Goal: Transaction & Acquisition: Download file/media

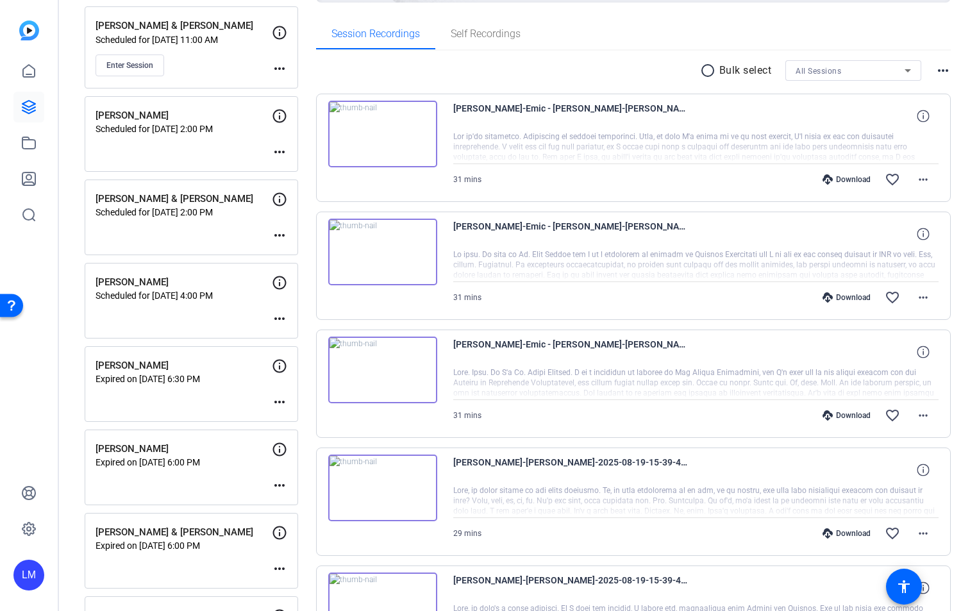
scroll to position [125, 0]
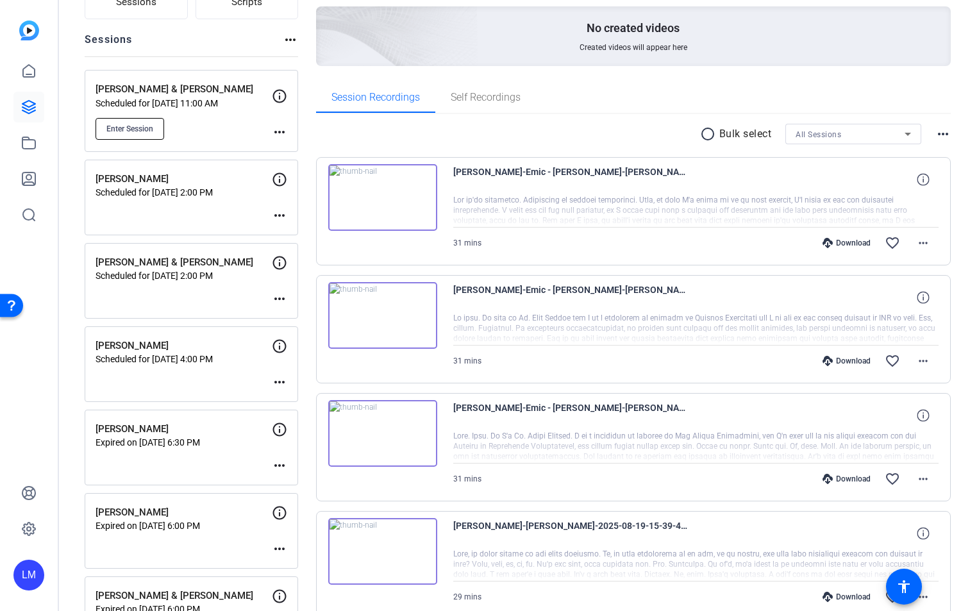
click at [139, 129] on span "Enter Session" at bounding box center [129, 129] width 47 height 10
click at [275, 131] on mat-icon "more_horiz" at bounding box center [279, 131] width 15 height 15
click at [304, 148] on span "Edit Session" at bounding box center [311, 150] width 58 height 15
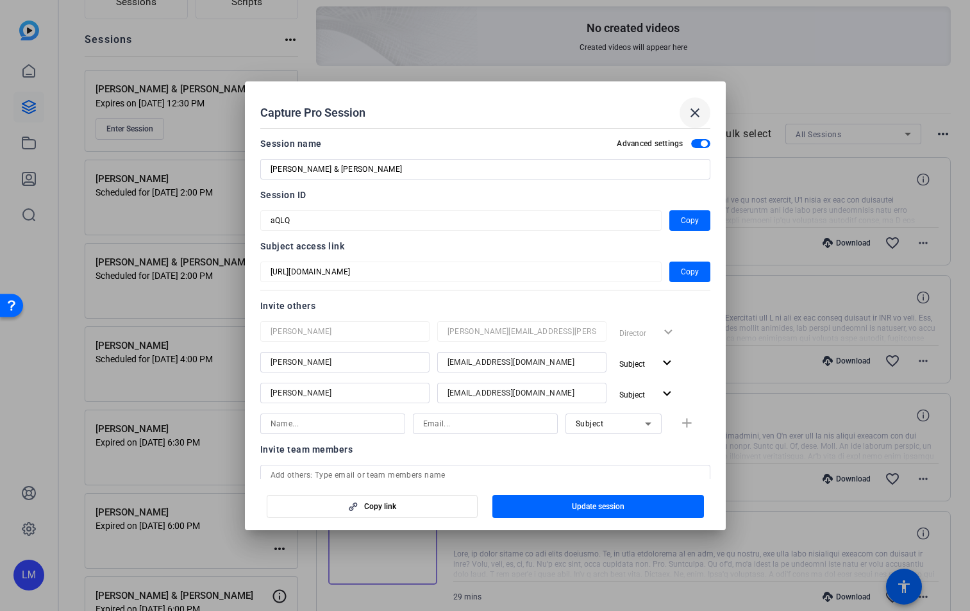
click at [702, 106] on button "close" at bounding box center [695, 112] width 31 height 31
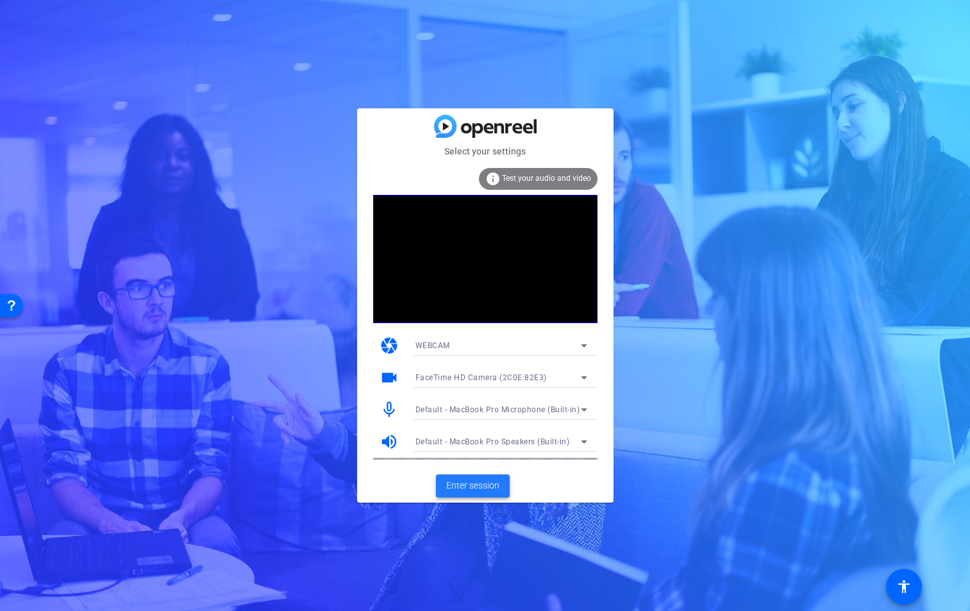
click at [471, 484] on span "Enter session" at bounding box center [472, 485] width 53 height 13
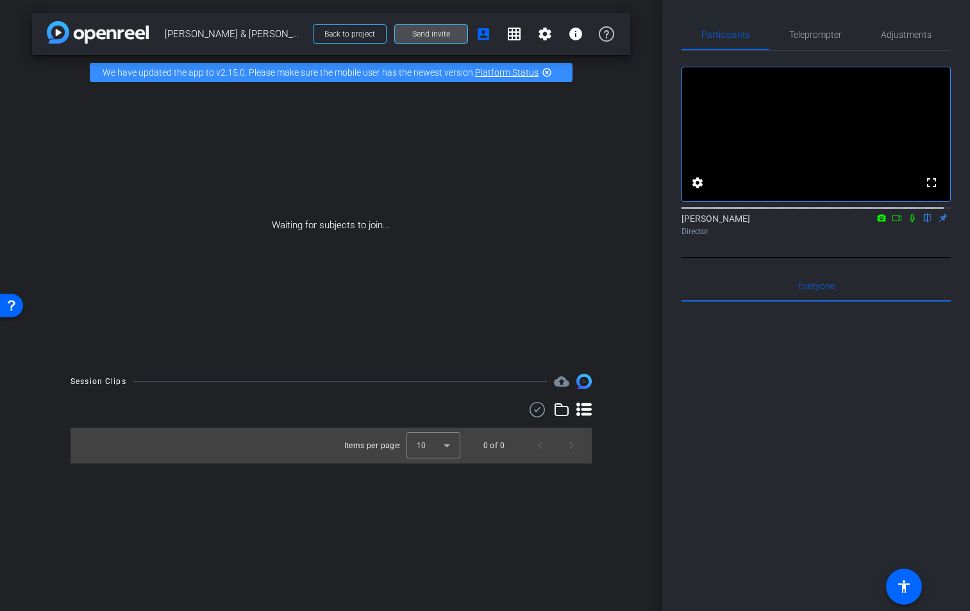
click at [439, 34] on span "Send invite" at bounding box center [431, 34] width 38 height 10
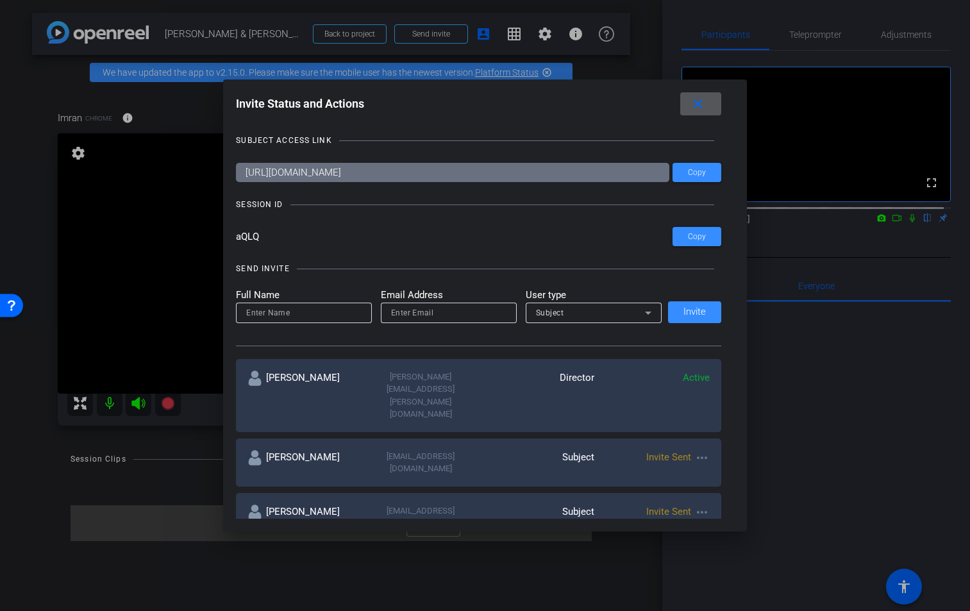
click at [703, 107] on mat-icon "close" at bounding box center [698, 104] width 16 height 16
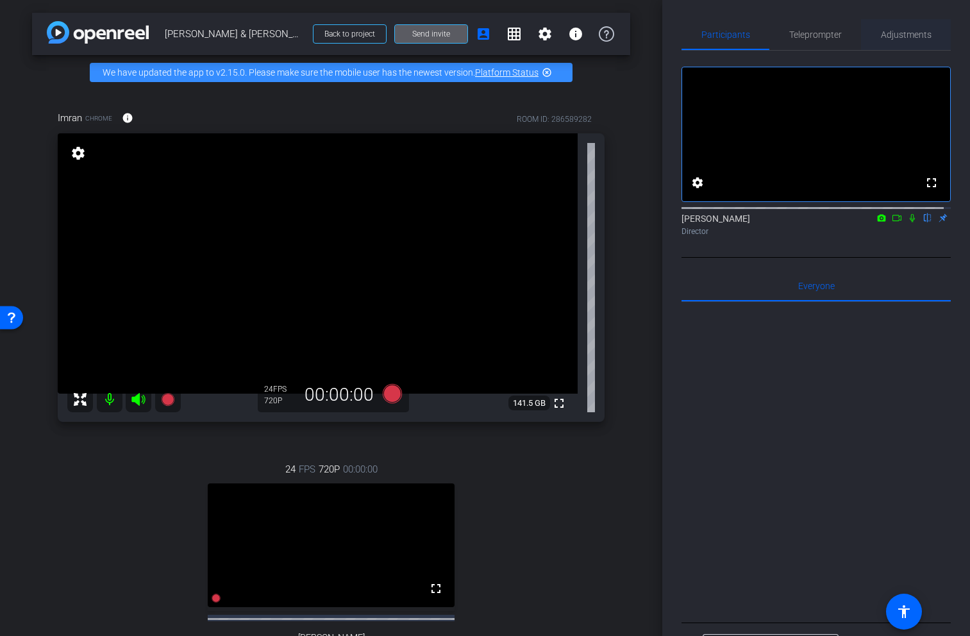
click at [895, 38] on span "Adjustments" at bounding box center [906, 34] width 51 height 9
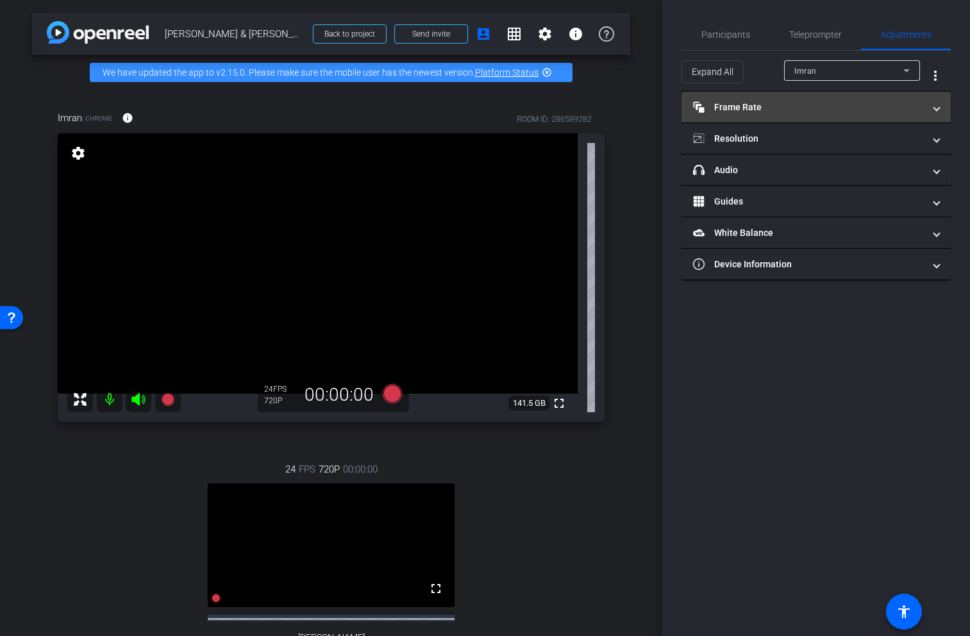
click at [938, 108] on span at bounding box center [937, 107] width 5 height 13
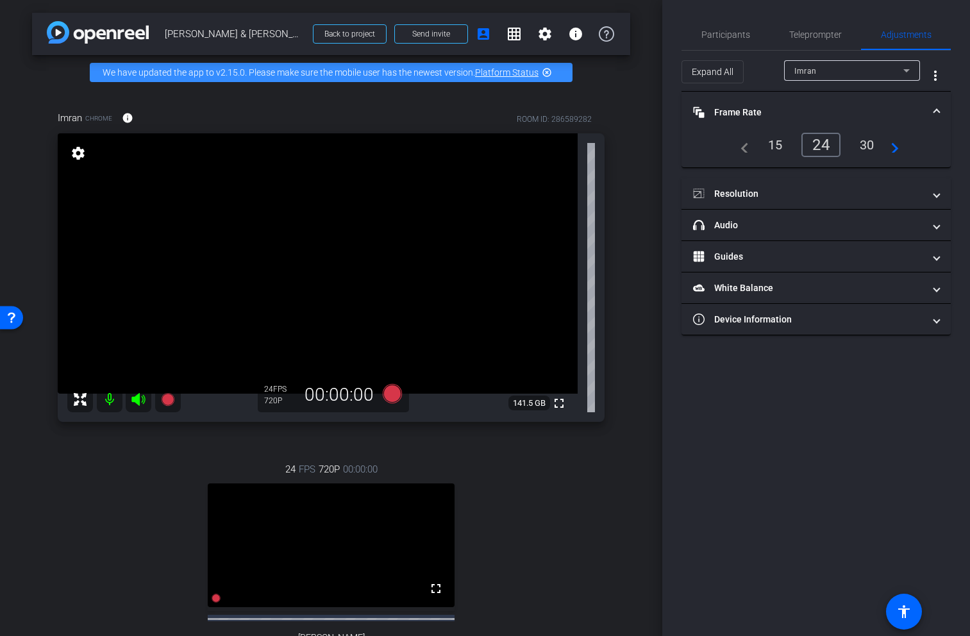
click at [938, 107] on span at bounding box center [937, 112] width 5 height 13
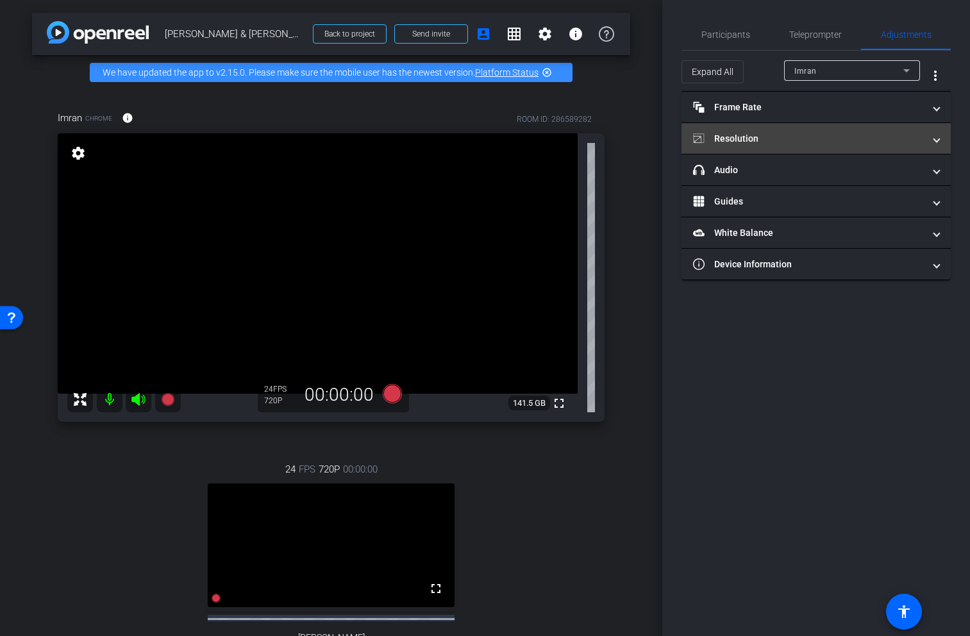
click at [940, 145] on mat-expansion-panel-header "Resolution" at bounding box center [816, 138] width 269 height 31
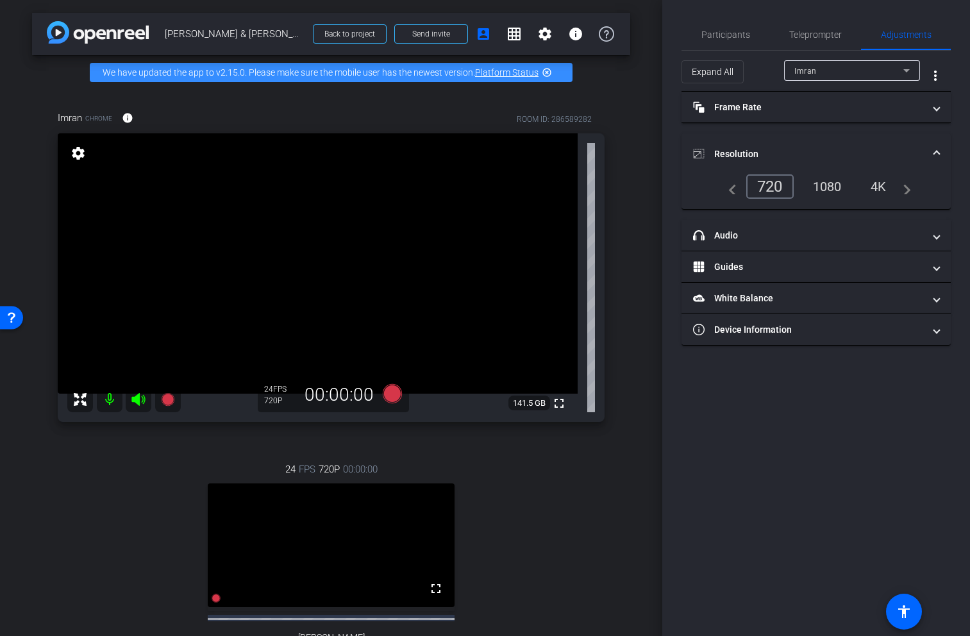
click at [838, 187] on div "1080" at bounding box center [828, 187] width 48 height 22
click at [938, 151] on span at bounding box center [937, 154] width 5 height 13
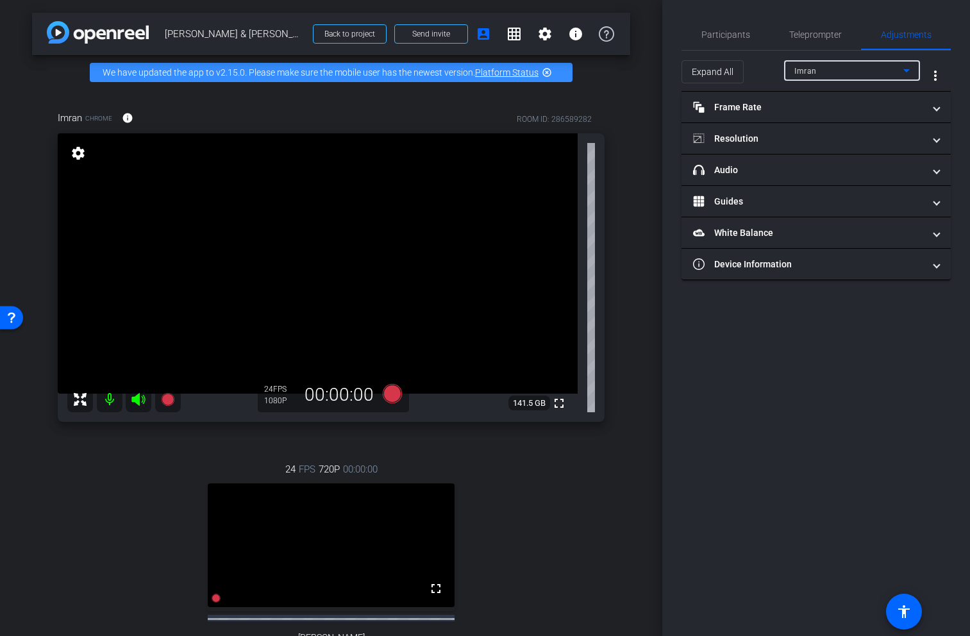
click at [908, 69] on icon at bounding box center [906, 70] width 15 height 15
click at [883, 115] on mat-option "Susannah Maidment" at bounding box center [852, 116] width 136 height 21
click at [940, 110] on mat-expansion-panel-header "Frame Rate Frame Rate" at bounding box center [816, 107] width 269 height 31
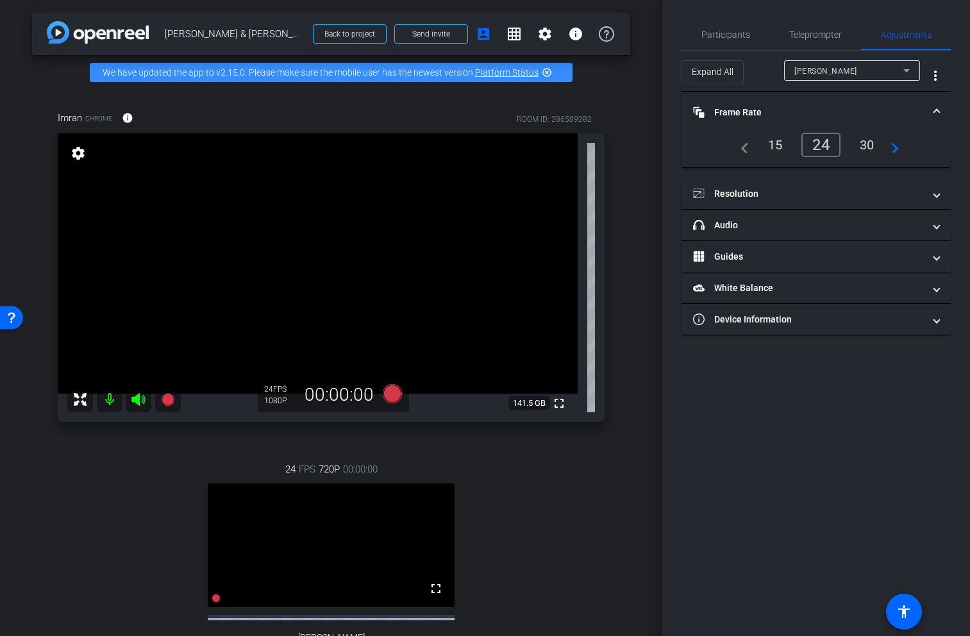
click at [939, 110] on span at bounding box center [937, 112] width 5 height 13
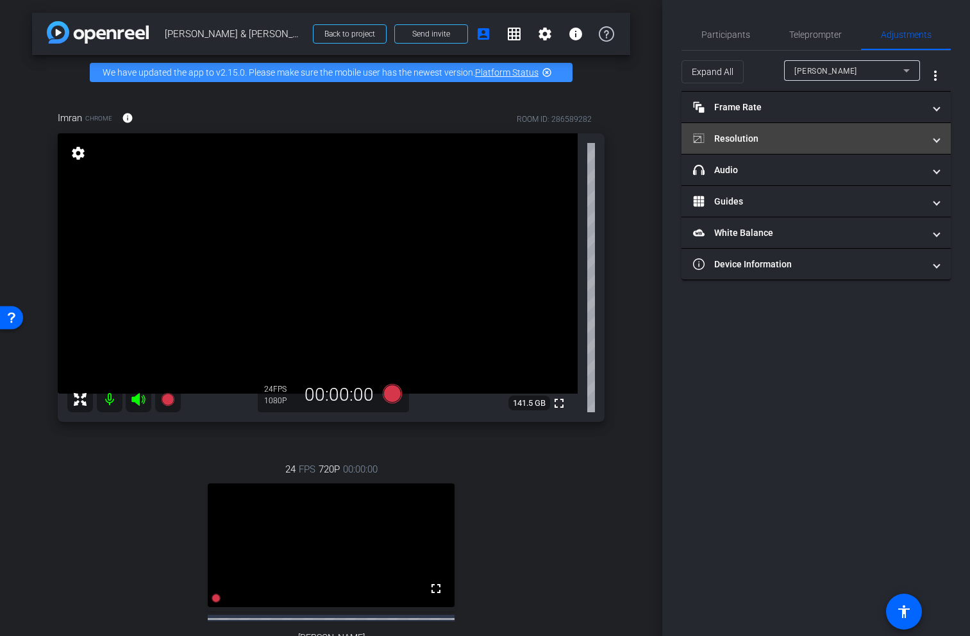
click at [934, 140] on span "Resolution" at bounding box center [813, 138] width 241 height 13
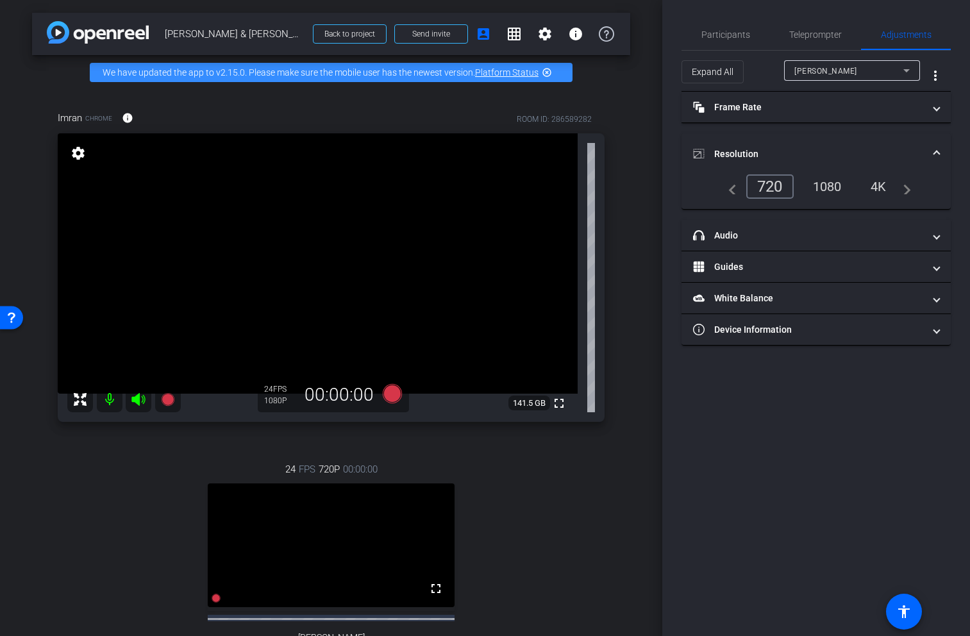
click at [834, 186] on div "1080" at bounding box center [828, 187] width 48 height 22
click at [938, 152] on span at bounding box center [937, 154] width 5 height 13
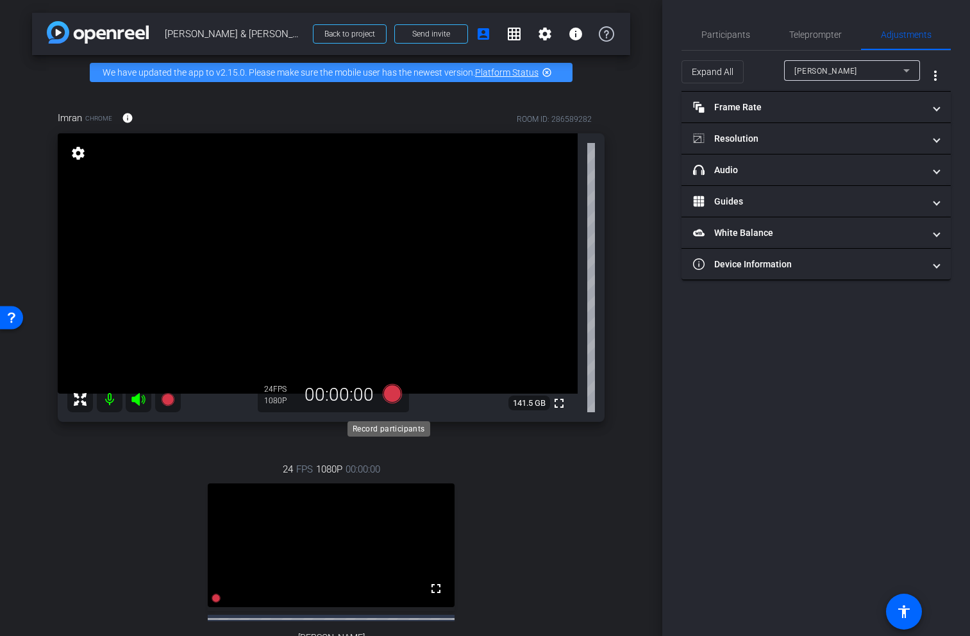
click at [388, 403] on icon at bounding box center [391, 393] width 19 height 19
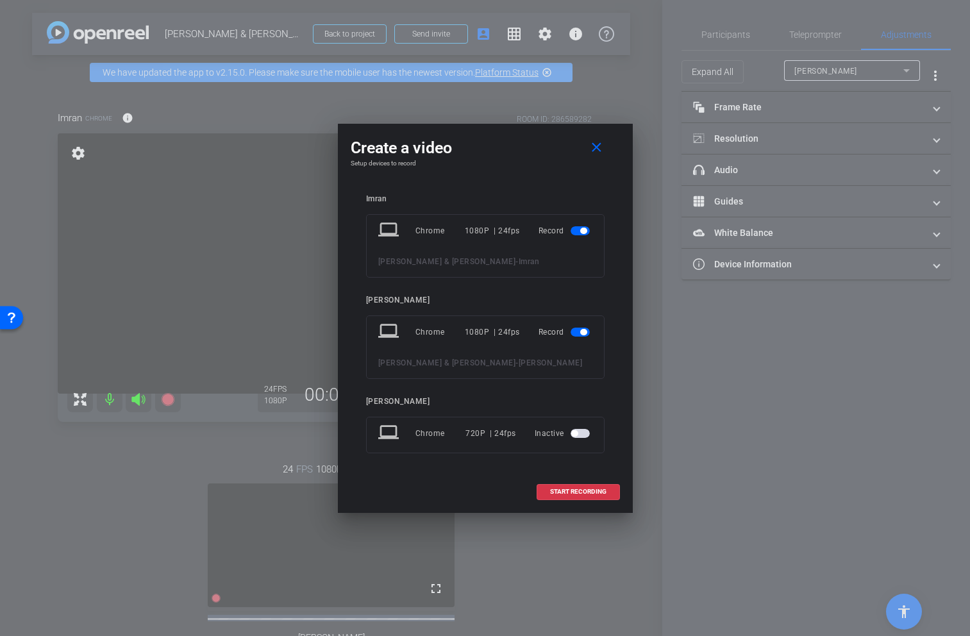
click at [584, 438] on span "button" at bounding box center [580, 433] width 19 height 9
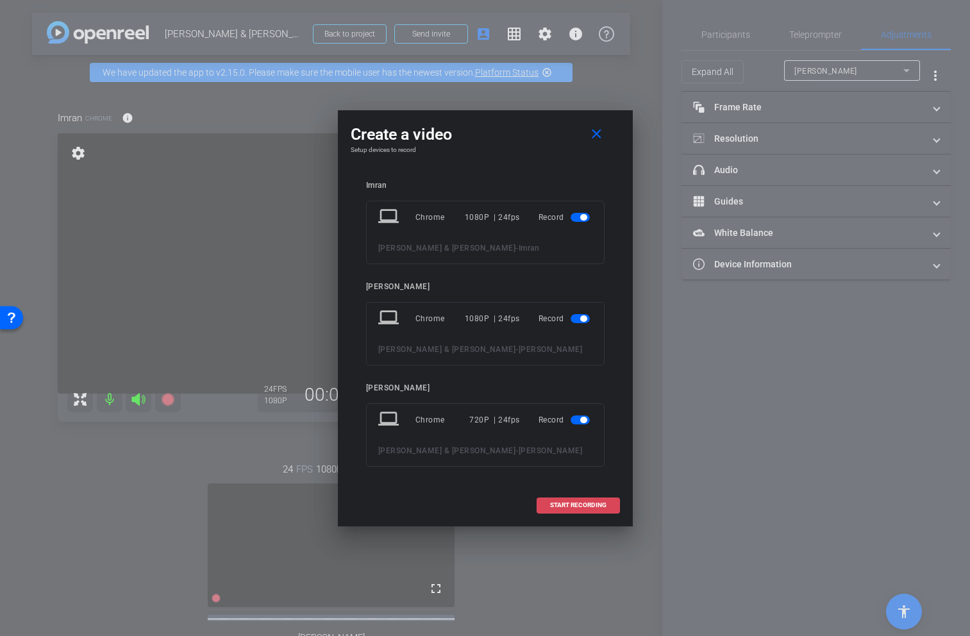
click at [591, 509] on span "START RECORDING" at bounding box center [578, 505] width 56 height 6
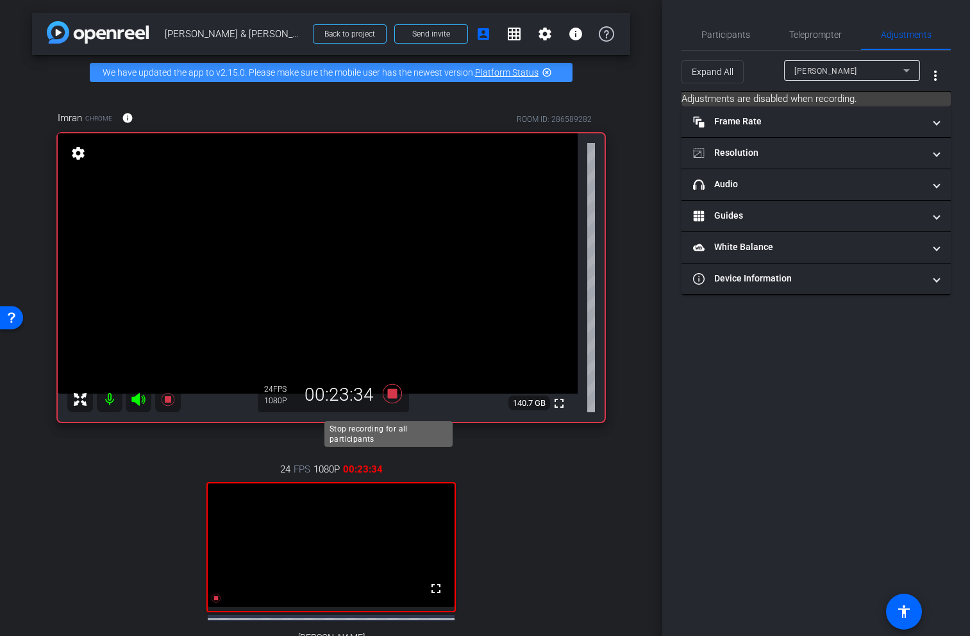
click at [391, 403] on icon at bounding box center [391, 393] width 19 height 19
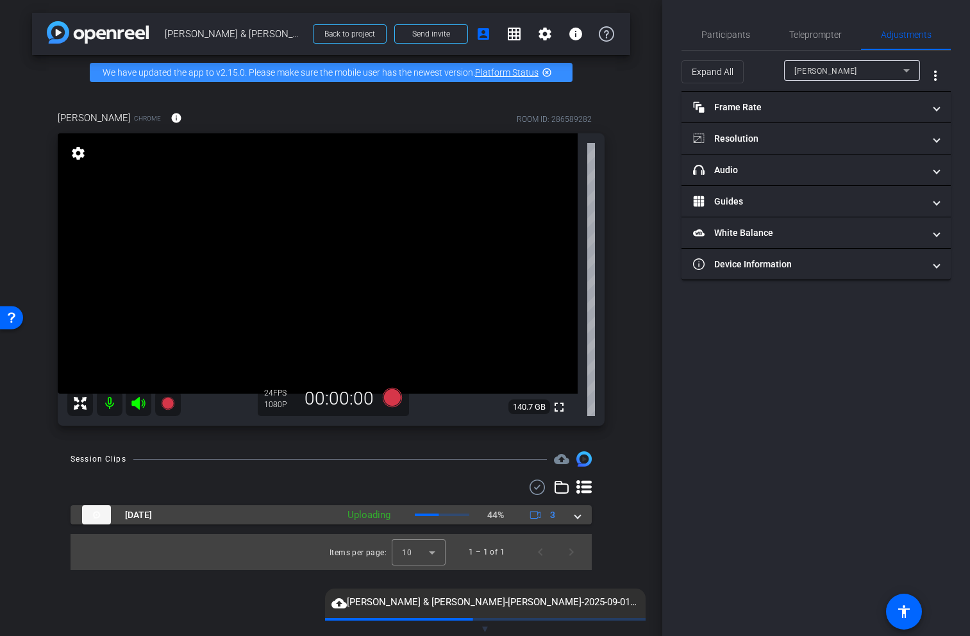
click at [579, 520] on span at bounding box center [577, 515] width 5 height 13
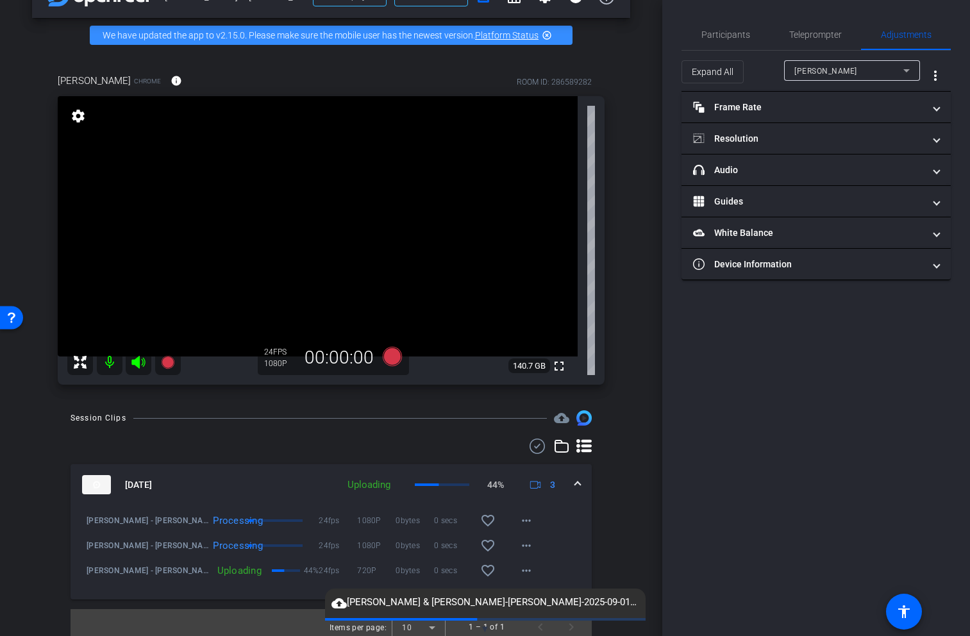
scroll to position [50, 0]
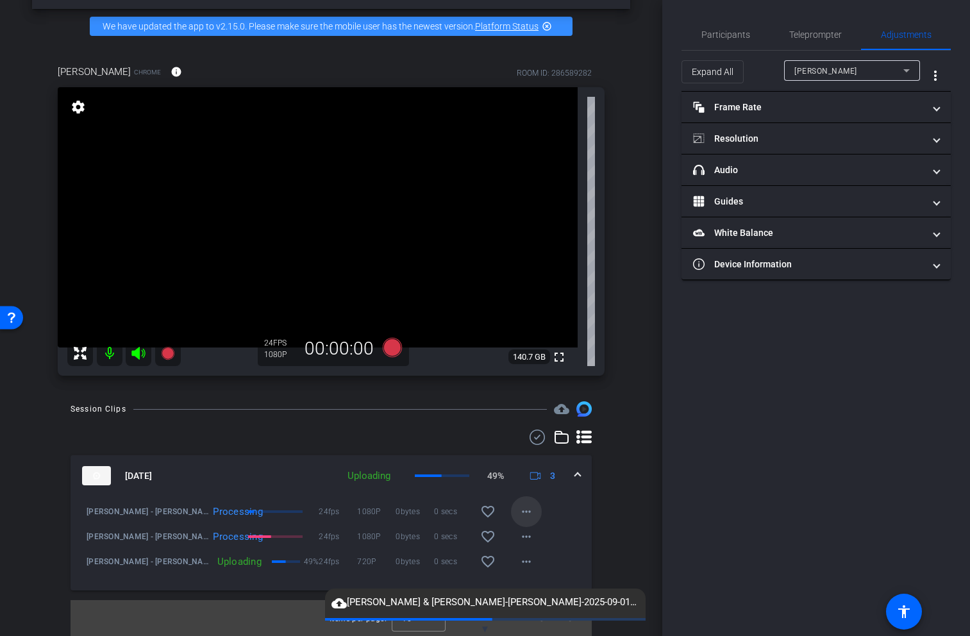
click at [525, 516] on mat-icon "more_horiz" at bounding box center [526, 511] width 15 height 15
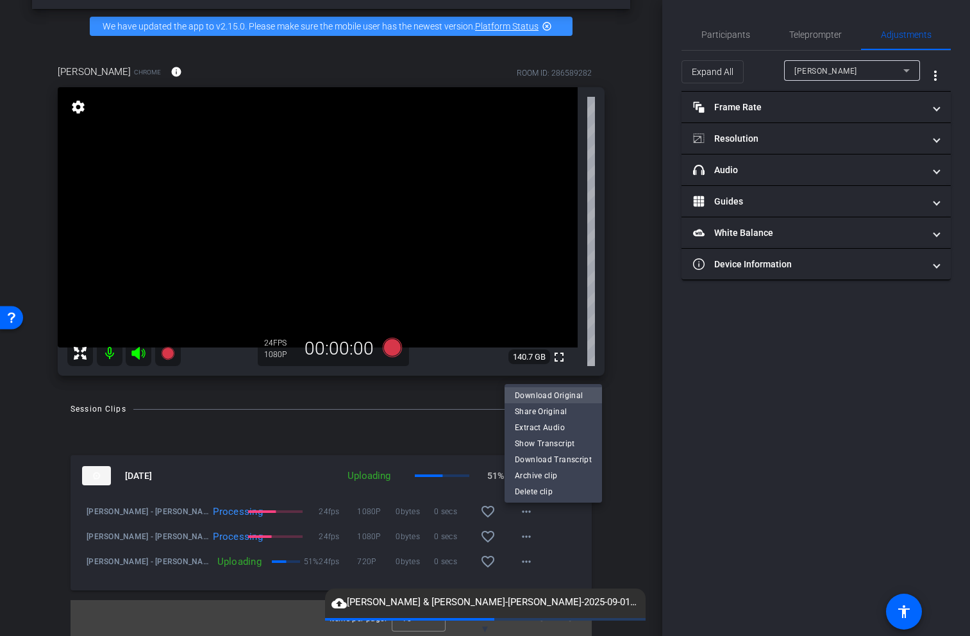
click at [584, 393] on span "Download Original" at bounding box center [553, 395] width 77 height 15
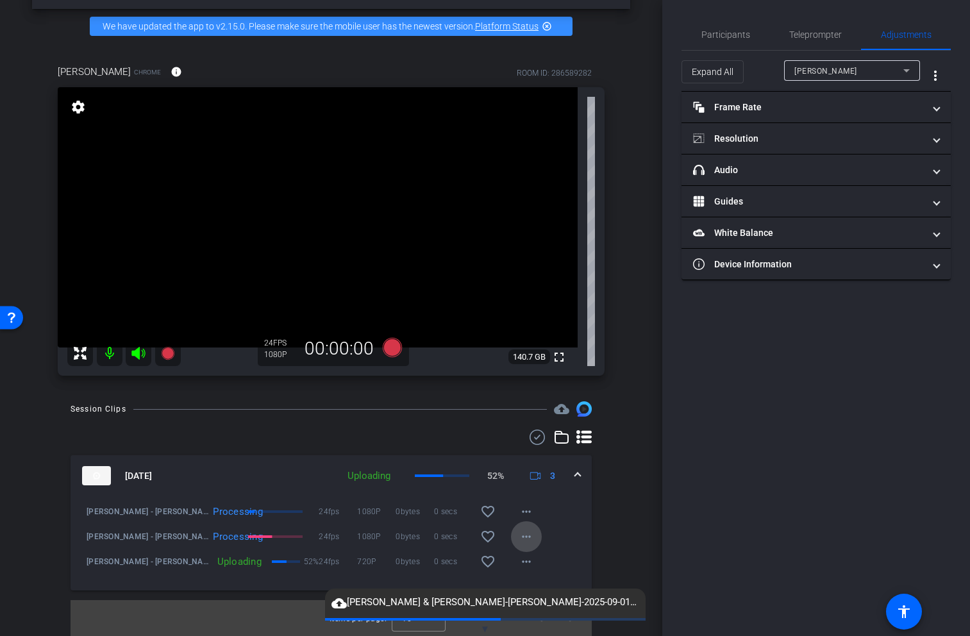
click at [521, 542] on mat-icon "more_horiz" at bounding box center [526, 536] width 15 height 15
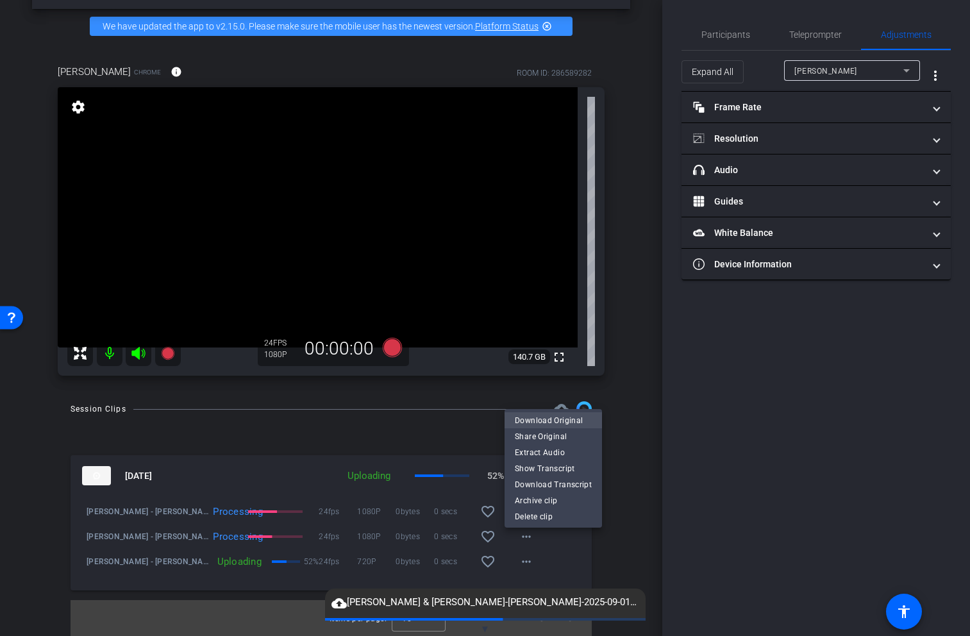
click at [566, 423] on span "Download Original" at bounding box center [553, 420] width 77 height 15
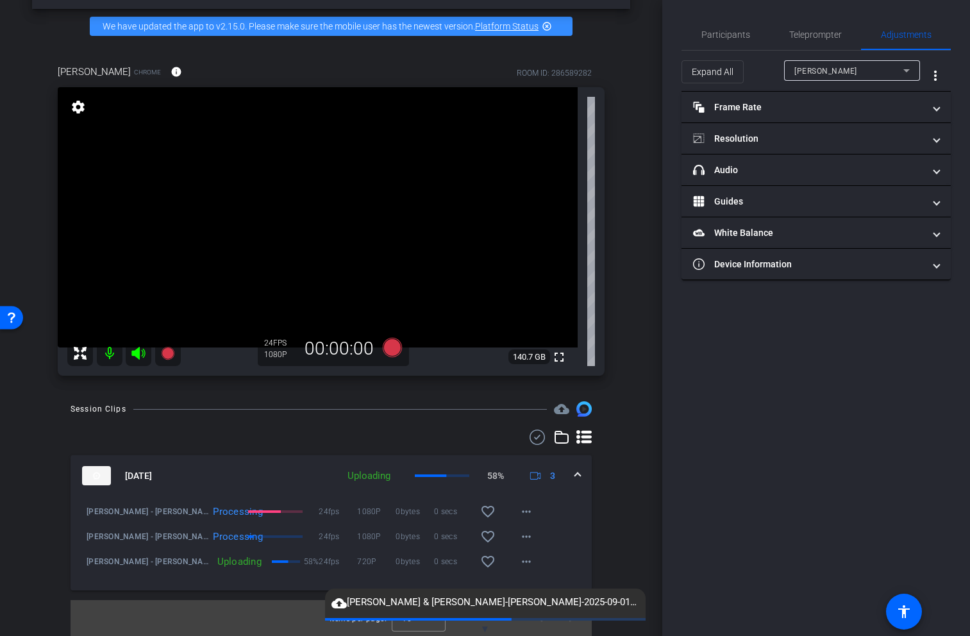
click at [615, 491] on div "Session Clips cloud_upload Sep 1, 2025 Uploading 58% 3 Imran Rahman - Susannah …" at bounding box center [331, 519] width 598 height 235
click at [279, 563] on span at bounding box center [281, 562] width 19 height 3
click at [306, 565] on p "74%" at bounding box center [311, 561] width 15 height 13
click at [528, 570] on button "more_horiz" at bounding box center [526, 561] width 31 height 31
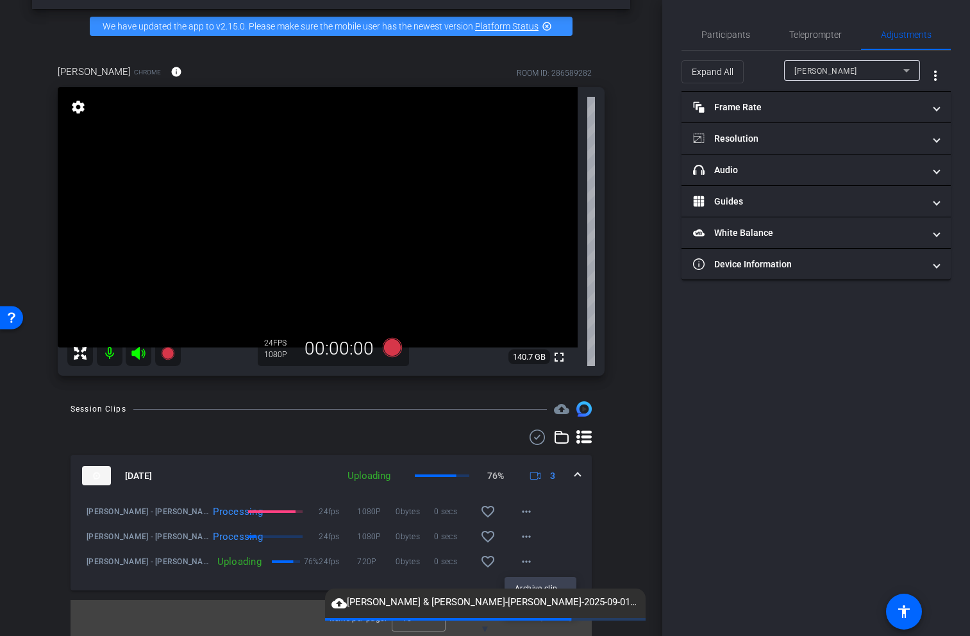
click at [632, 559] on div at bounding box center [485, 318] width 970 height 636
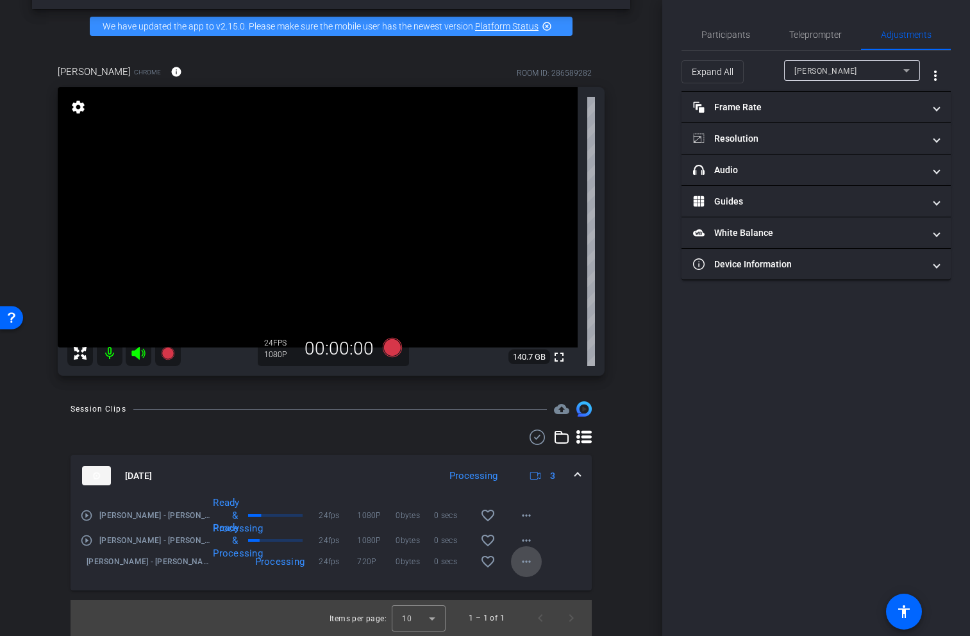
click at [524, 566] on mat-icon "more_horiz" at bounding box center [526, 561] width 15 height 15
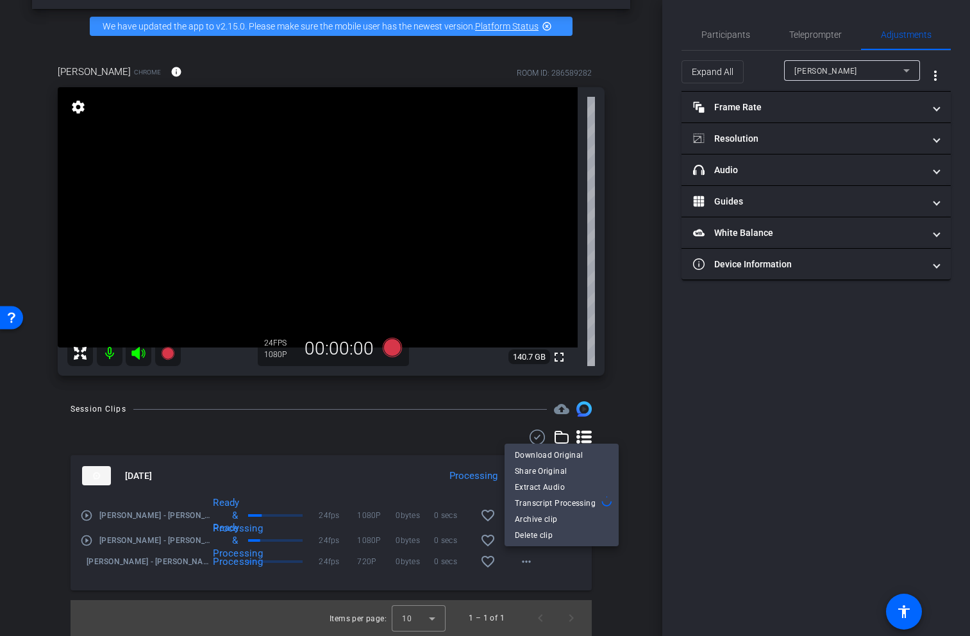
click at [646, 455] on div at bounding box center [485, 318] width 970 height 636
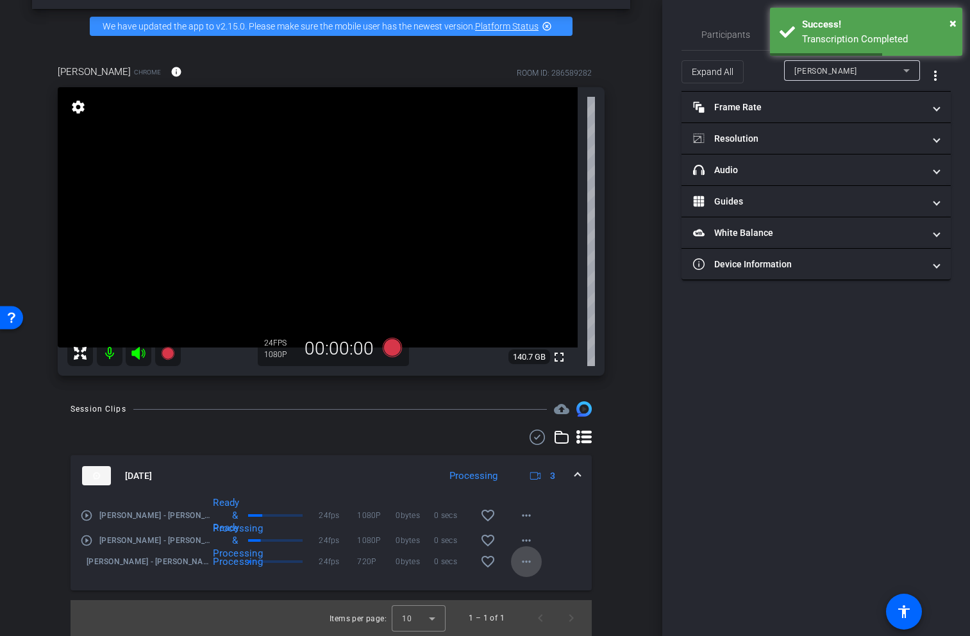
click at [521, 565] on mat-icon "more_horiz" at bounding box center [526, 561] width 15 height 15
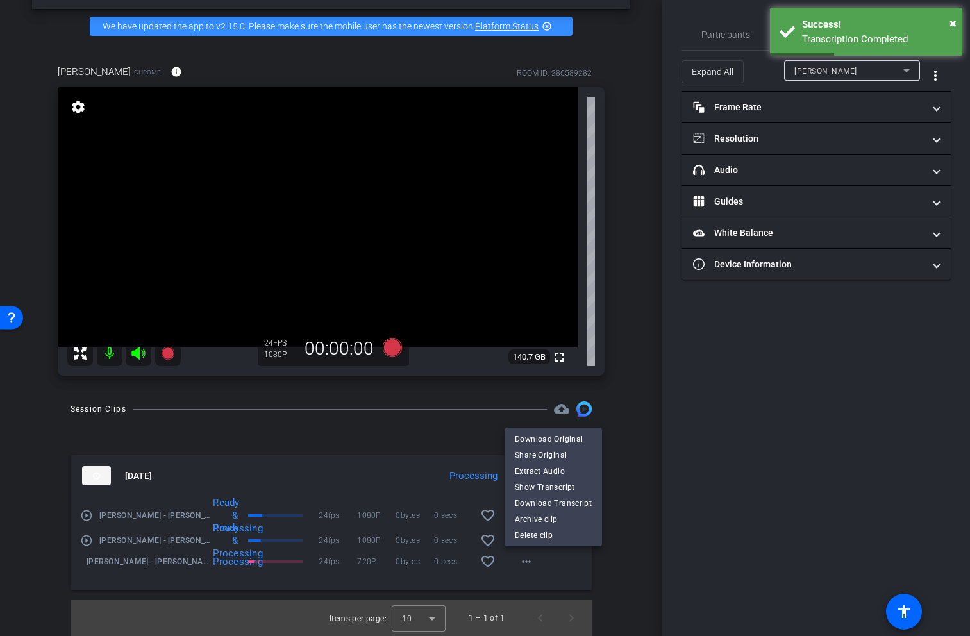
click at [564, 568] on div at bounding box center [485, 318] width 970 height 636
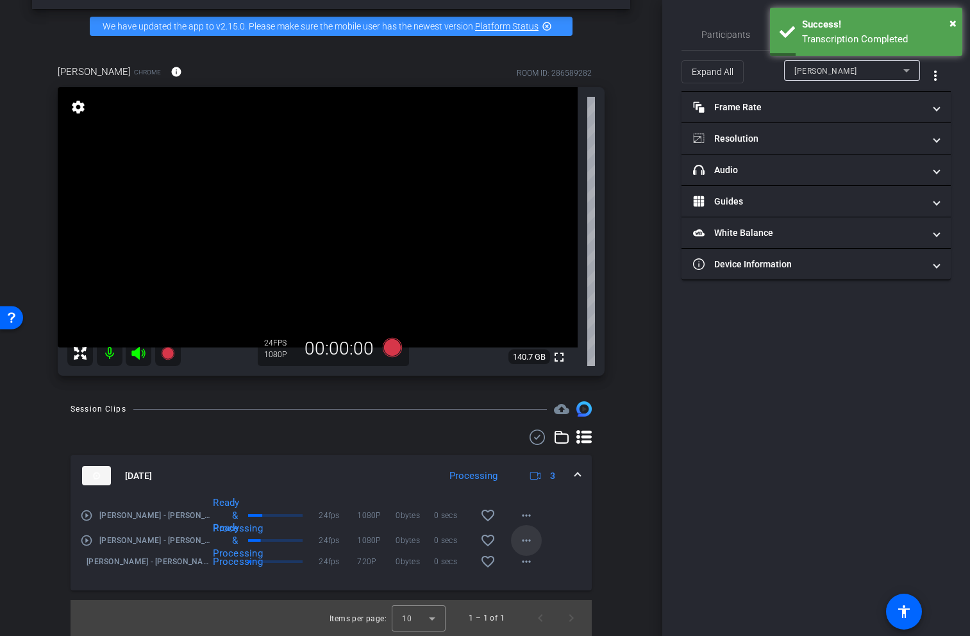
click at [527, 539] on mat-icon "more_horiz" at bounding box center [526, 540] width 15 height 15
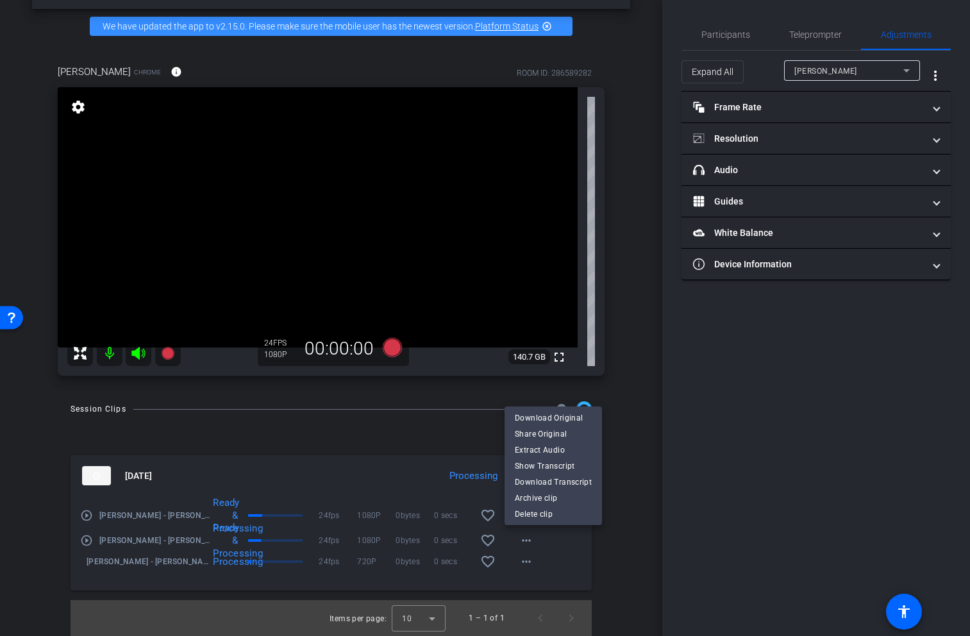
click at [565, 572] on div at bounding box center [485, 318] width 970 height 636
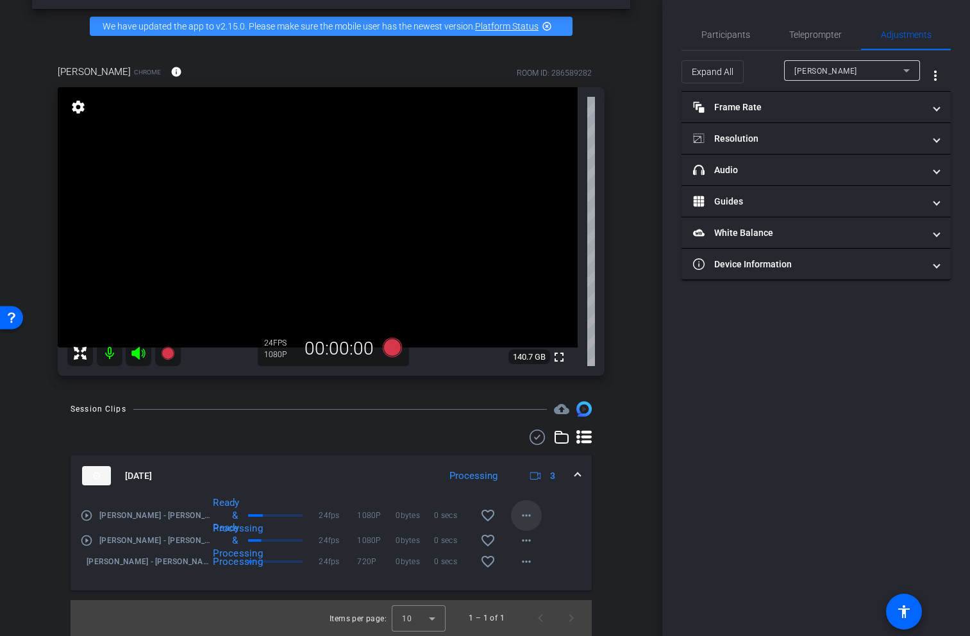
click at [521, 516] on mat-icon "more_horiz" at bounding box center [526, 515] width 15 height 15
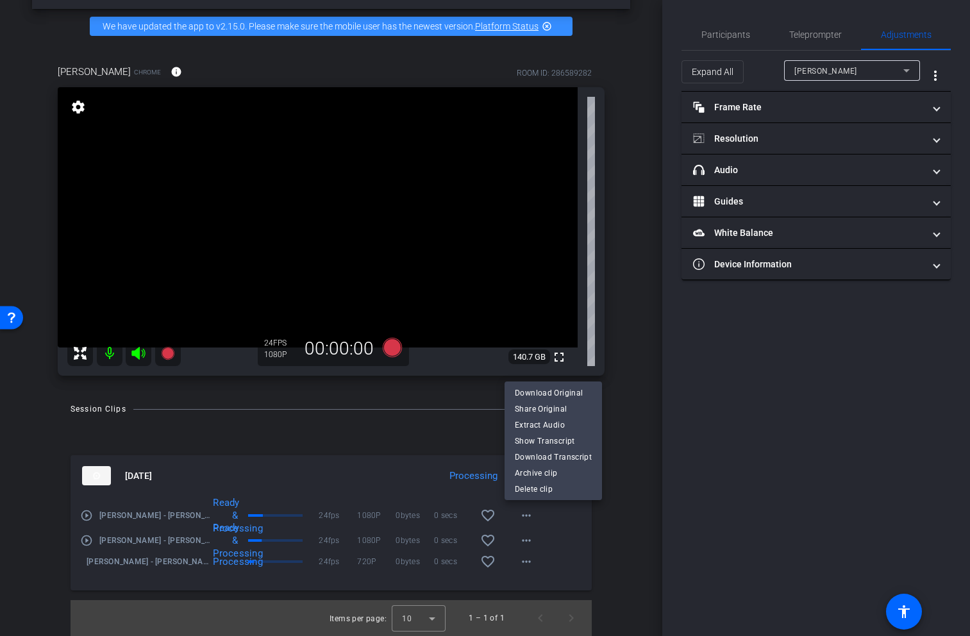
click at [626, 521] on div at bounding box center [485, 318] width 970 height 636
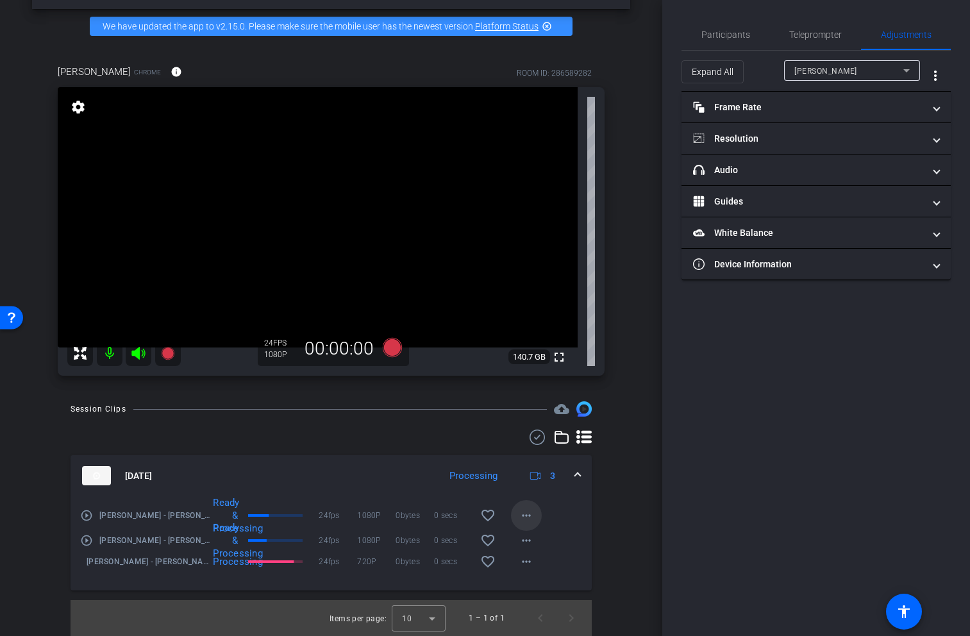
click at [521, 516] on mat-icon "more_horiz" at bounding box center [526, 515] width 15 height 15
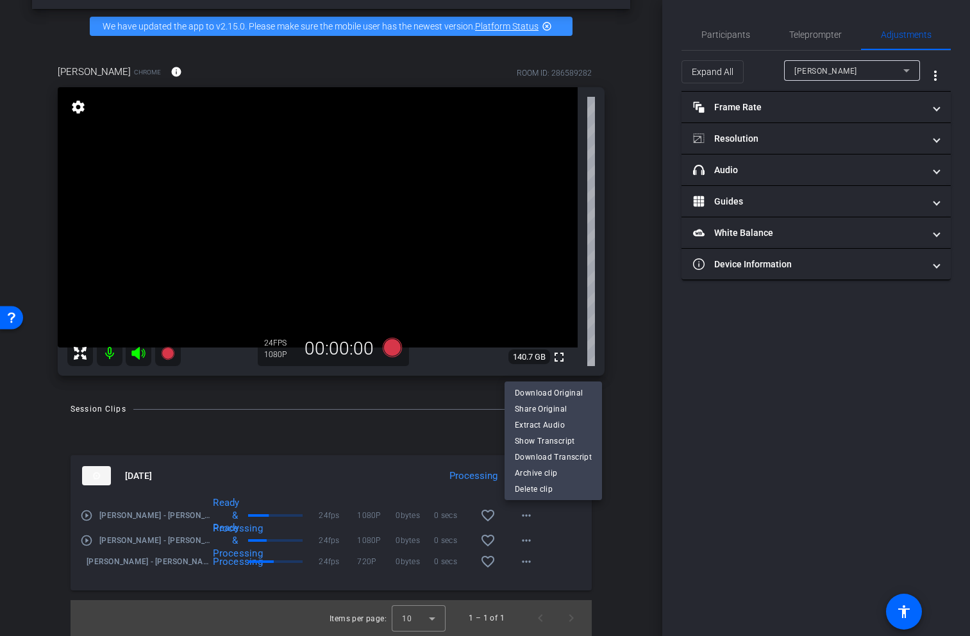
click at [546, 579] on div at bounding box center [485, 318] width 970 height 636
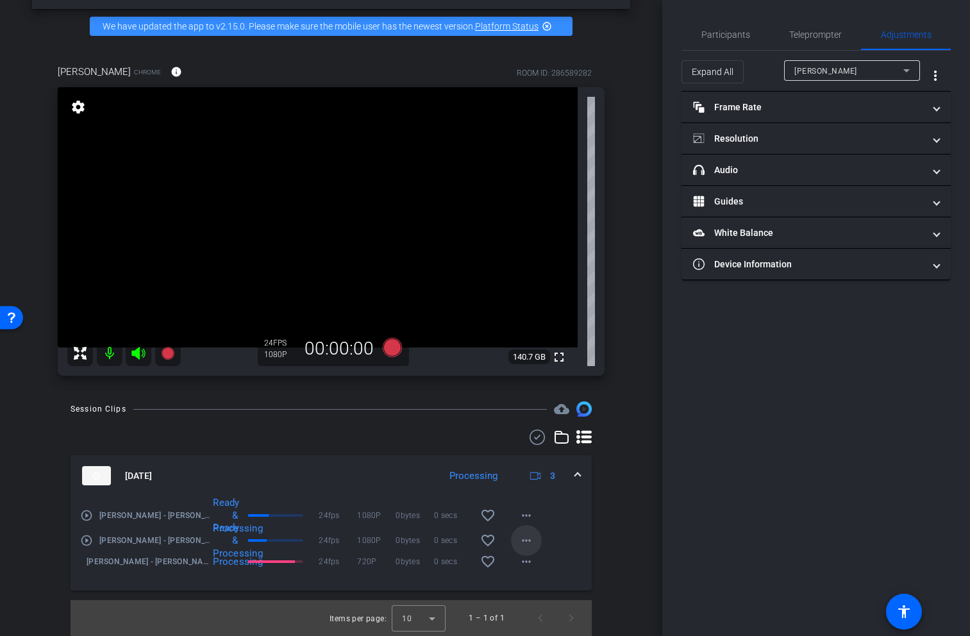
click at [520, 541] on mat-icon "more_horiz" at bounding box center [526, 540] width 15 height 15
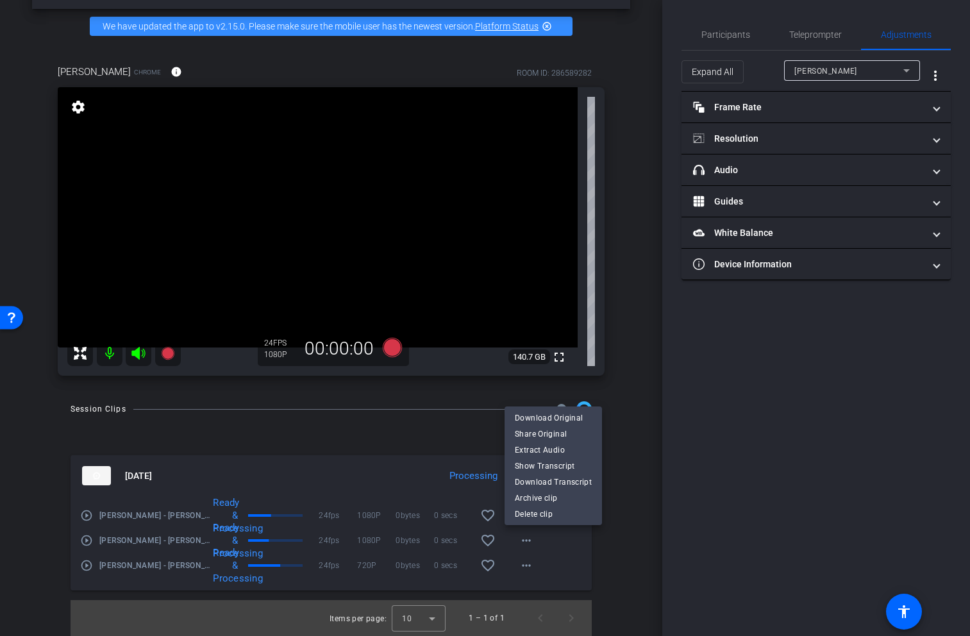
click at [452, 457] on div at bounding box center [485, 318] width 970 height 636
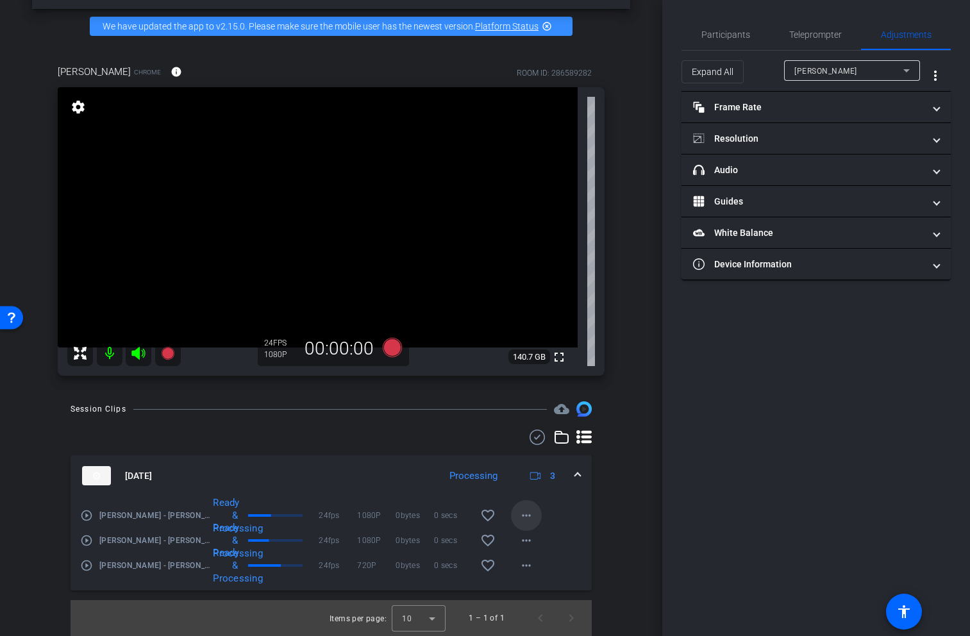
click at [522, 514] on mat-icon "more_horiz" at bounding box center [526, 515] width 15 height 15
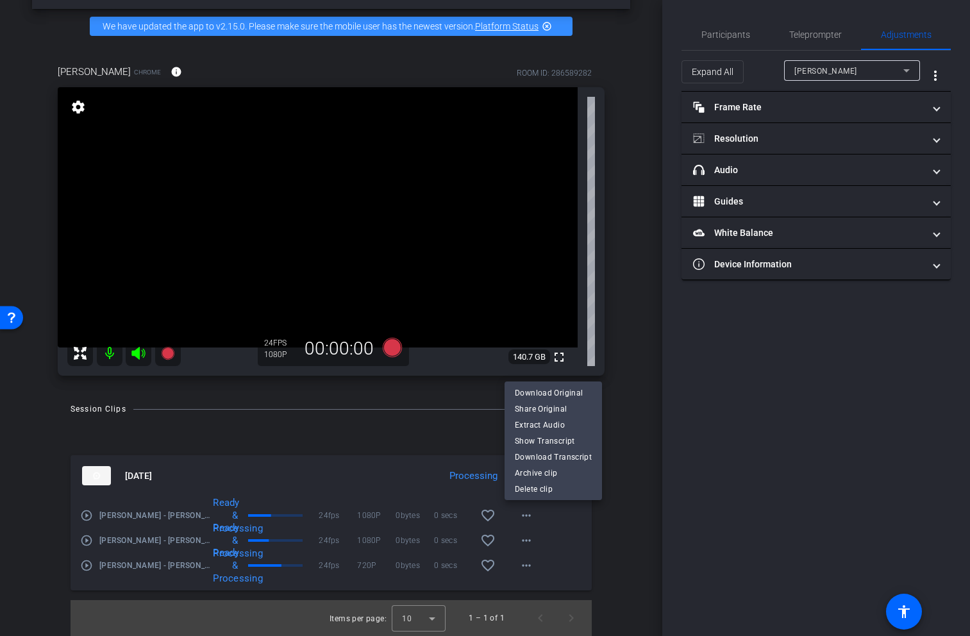
click at [414, 427] on div at bounding box center [485, 318] width 970 height 636
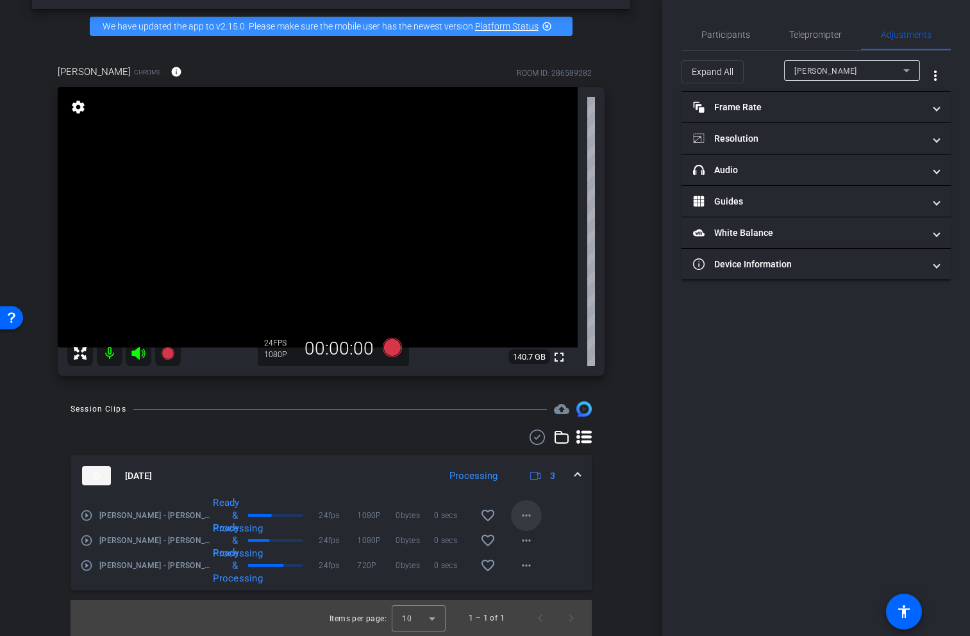
click at [527, 514] on mat-icon "more_horiz" at bounding box center [526, 515] width 15 height 15
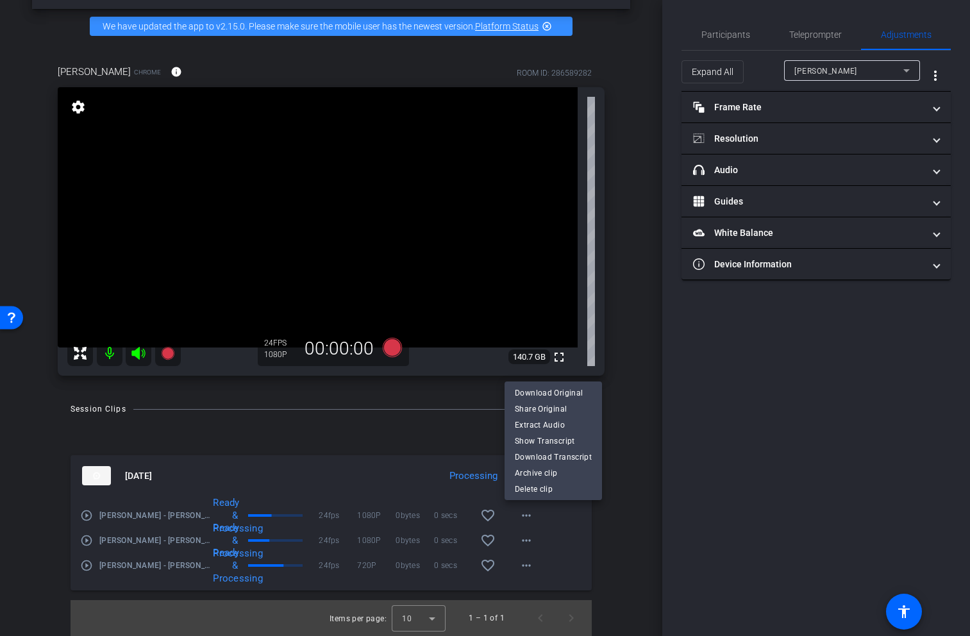
click at [593, 527] on div at bounding box center [485, 318] width 970 height 636
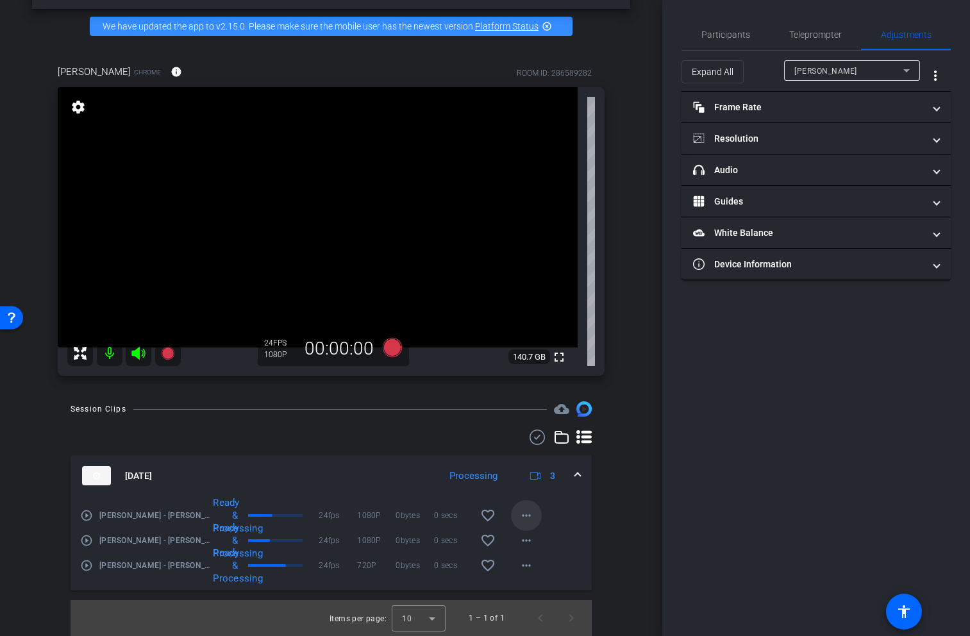
click at [519, 512] on mat-icon "more_horiz" at bounding box center [526, 515] width 15 height 15
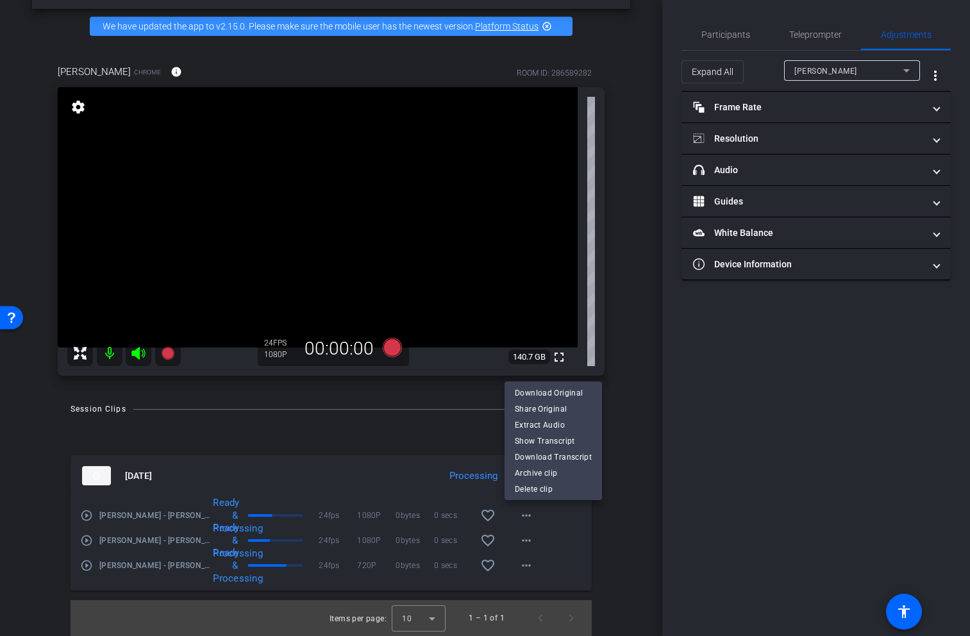
click at [409, 447] on div at bounding box center [485, 318] width 970 height 636
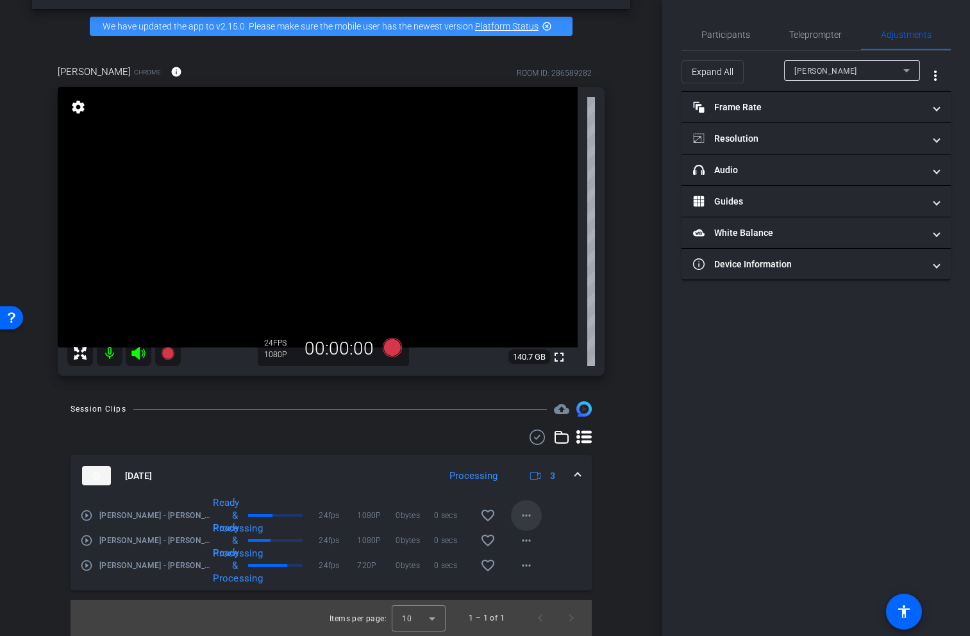
click at [519, 519] on mat-icon "more_horiz" at bounding box center [526, 515] width 15 height 15
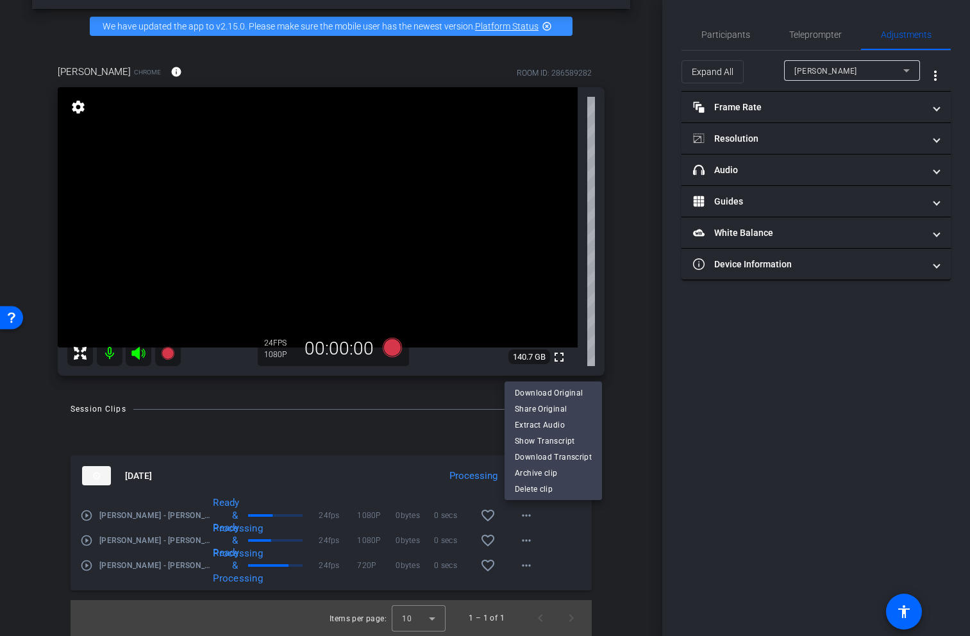
click at [627, 461] on div at bounding box center [485, 318] width 970 height 636
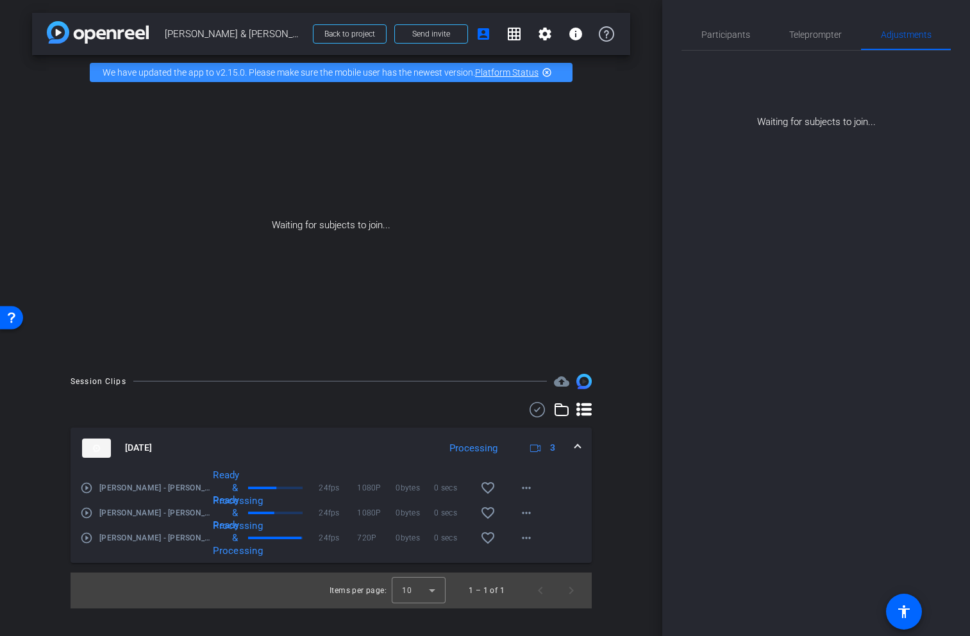
scroll to position [0, 0]
click at [532, 514] on mat-icon "more_horiz" at bounding box center [526, 512] width 15 height 15
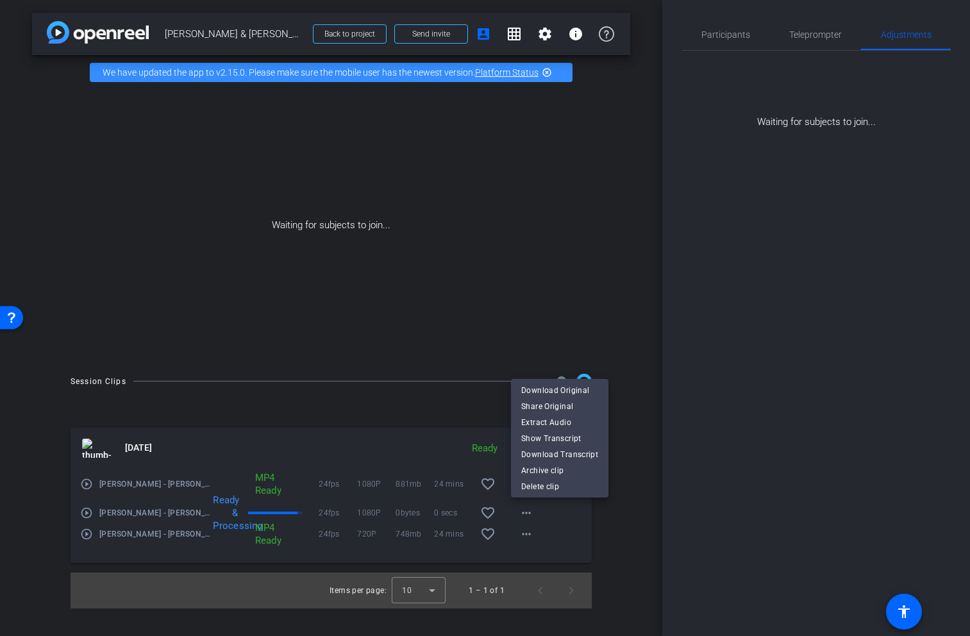
click at [657, 468] on div at bounding box center [485, 318] width 970 height 636
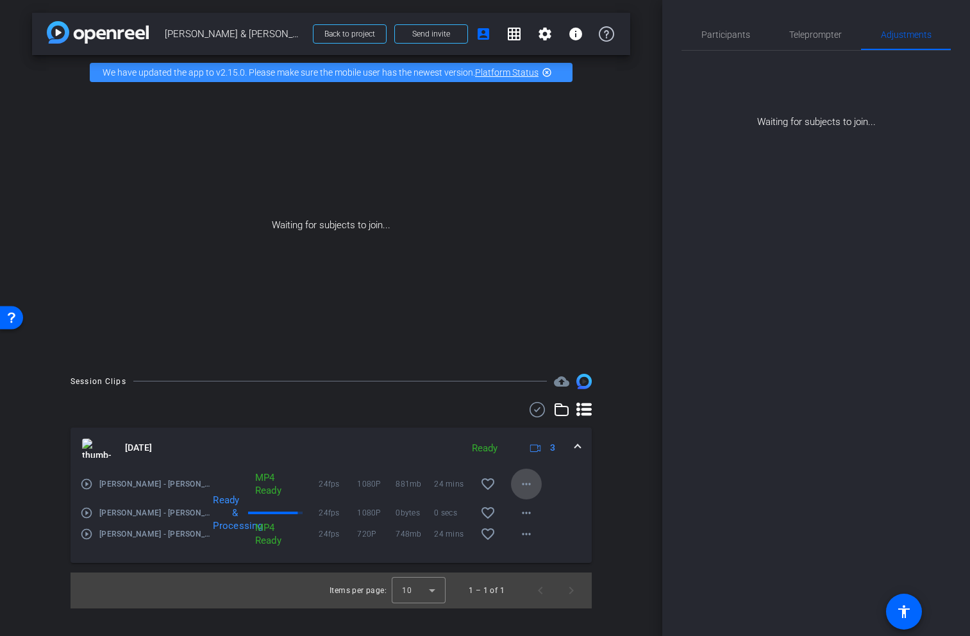
click at [528, 484] on mat-icon "more_horiz" at bounding box center [526, 484] width 15 height 15
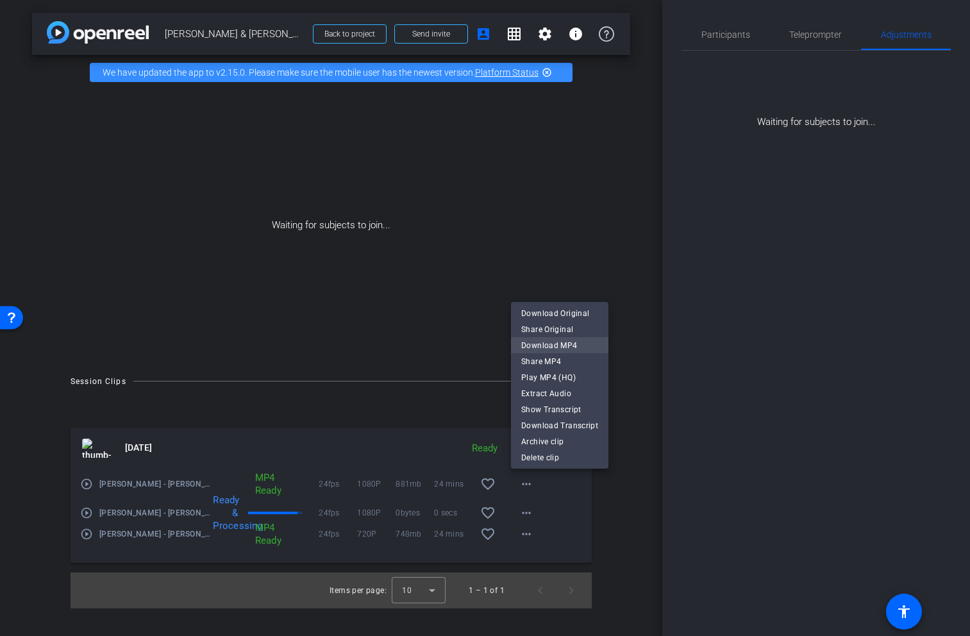
click at [543, 346] on span "Download MP4" at bounding box center [559, 345] width 77 height 15
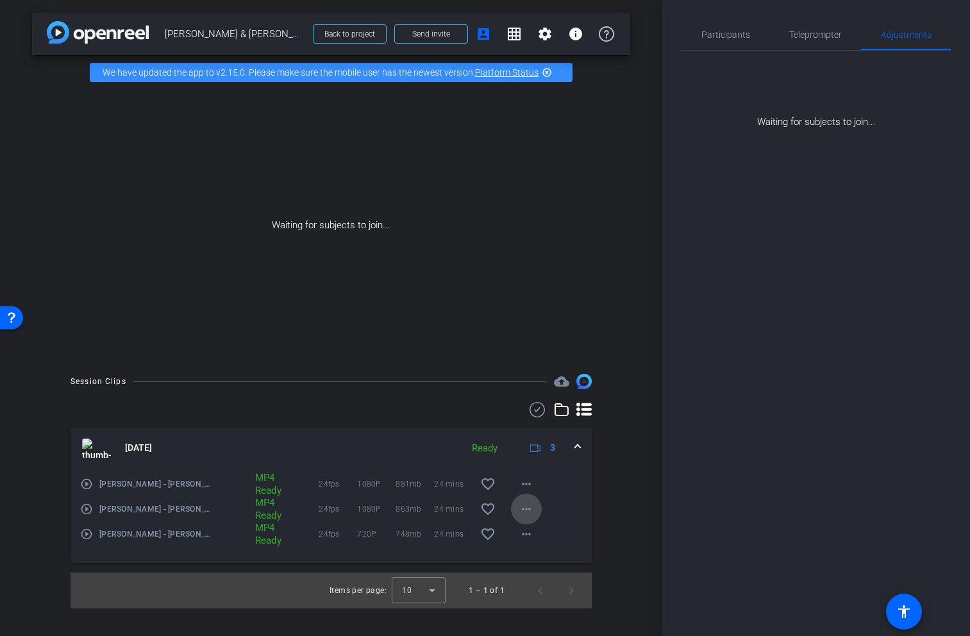
click at [532, 513] on mat-icon "more_horiz" at bounding box center [526, 509] width 15 height 15
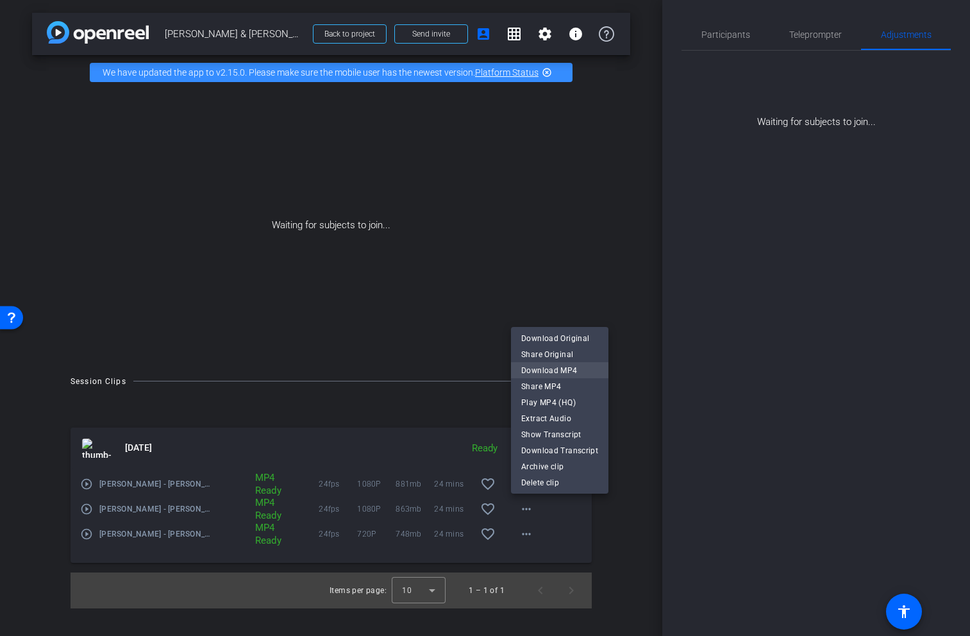
click at [552, 368] on span "Download MP4" at bounding box center [559, 370] width 77 height 15
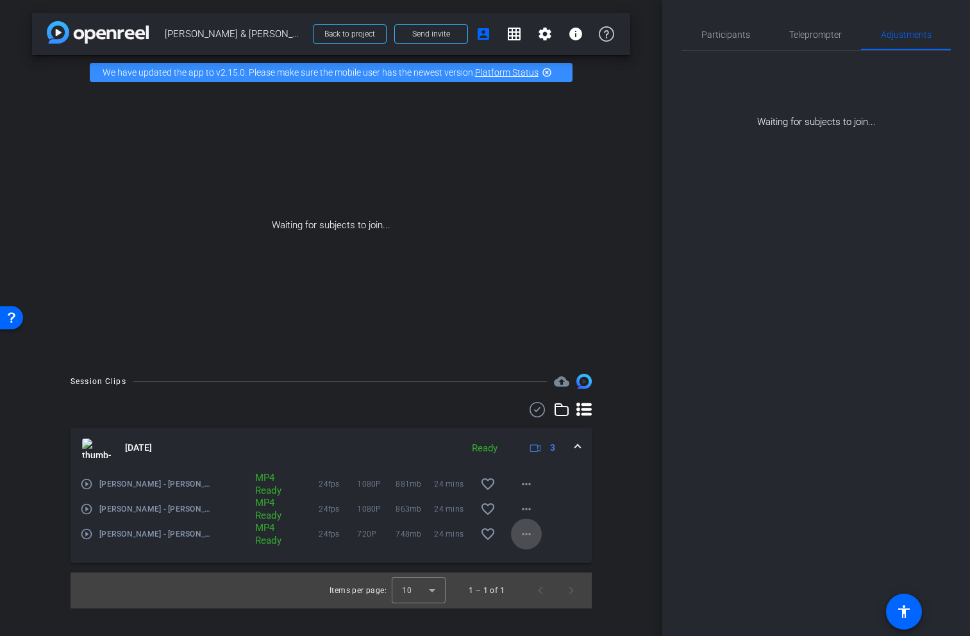
click at [527, 534] on mat-icon "more_horiz" at bounding box center [526, 534] width 15 height 15
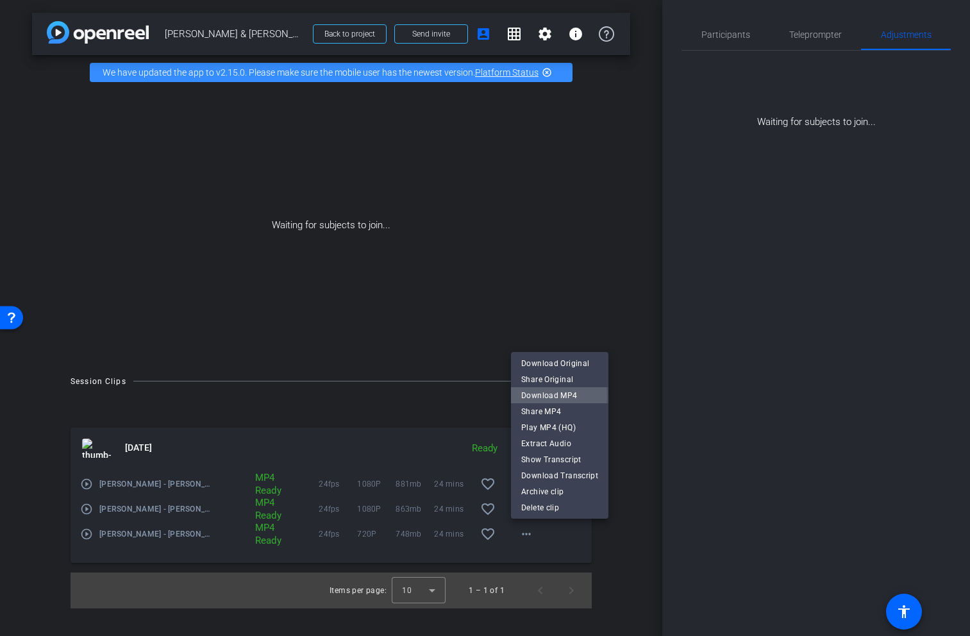
click at [544, 396] on span "Download MP4" at bounding box center [559, 395] width 77 height 15
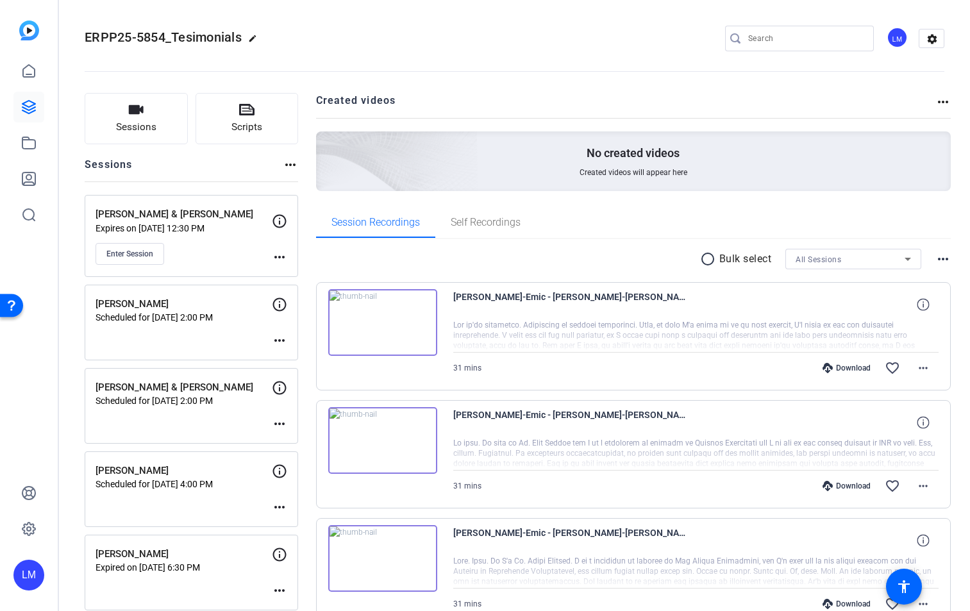
scroll to position [125, 0]
